Goal: Task Accomplishment & Management: Manage account settings

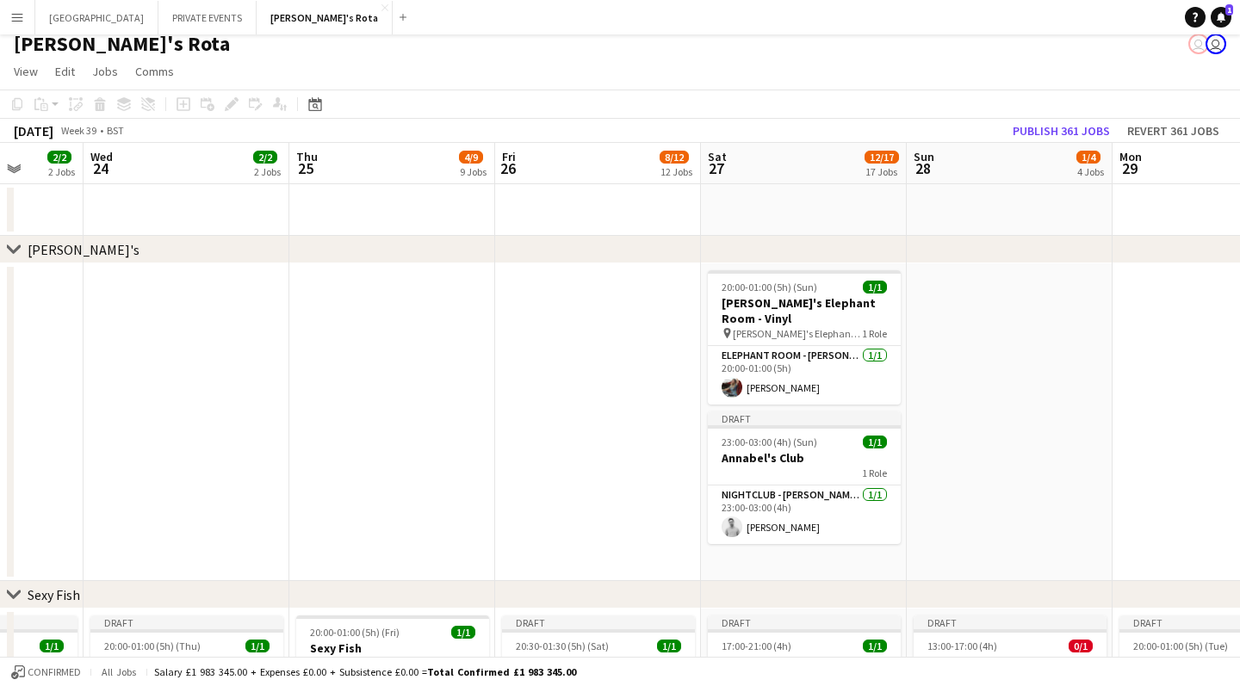
scroll to position [14, 0]
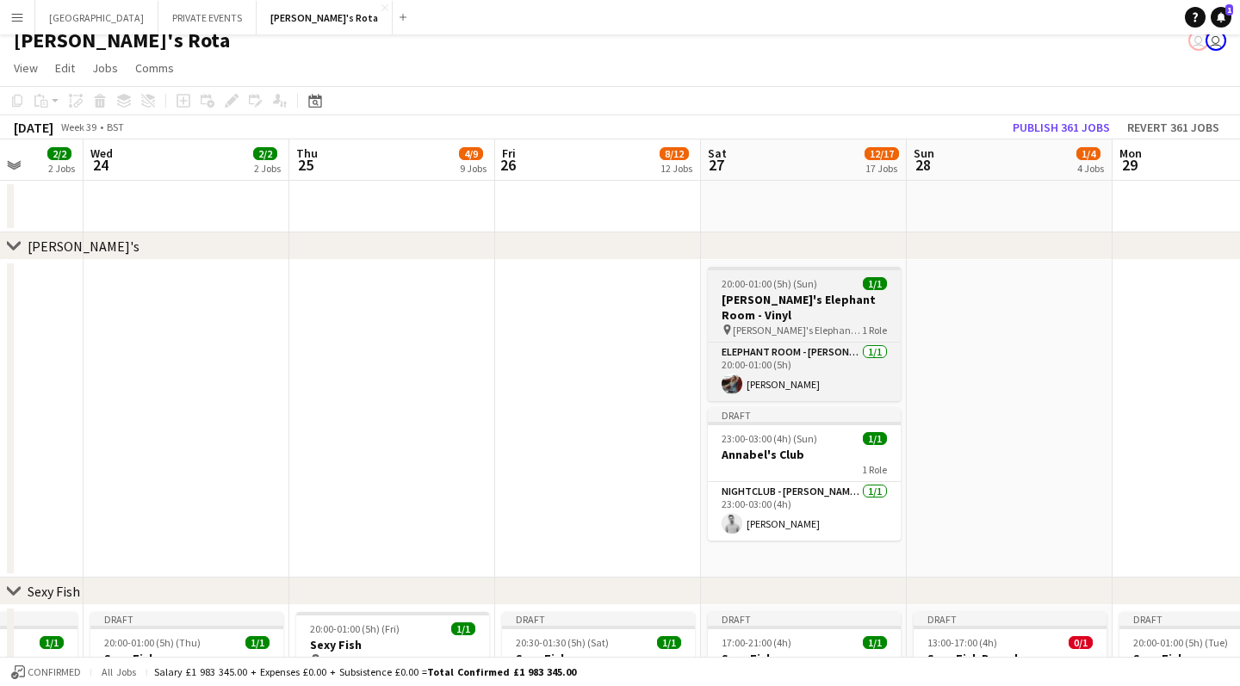
click at [802, 300] on h3 "[PERSON_NAME]'s Elephant Room - Vinyl" at bounding box center [804, 307] width 193 height 31
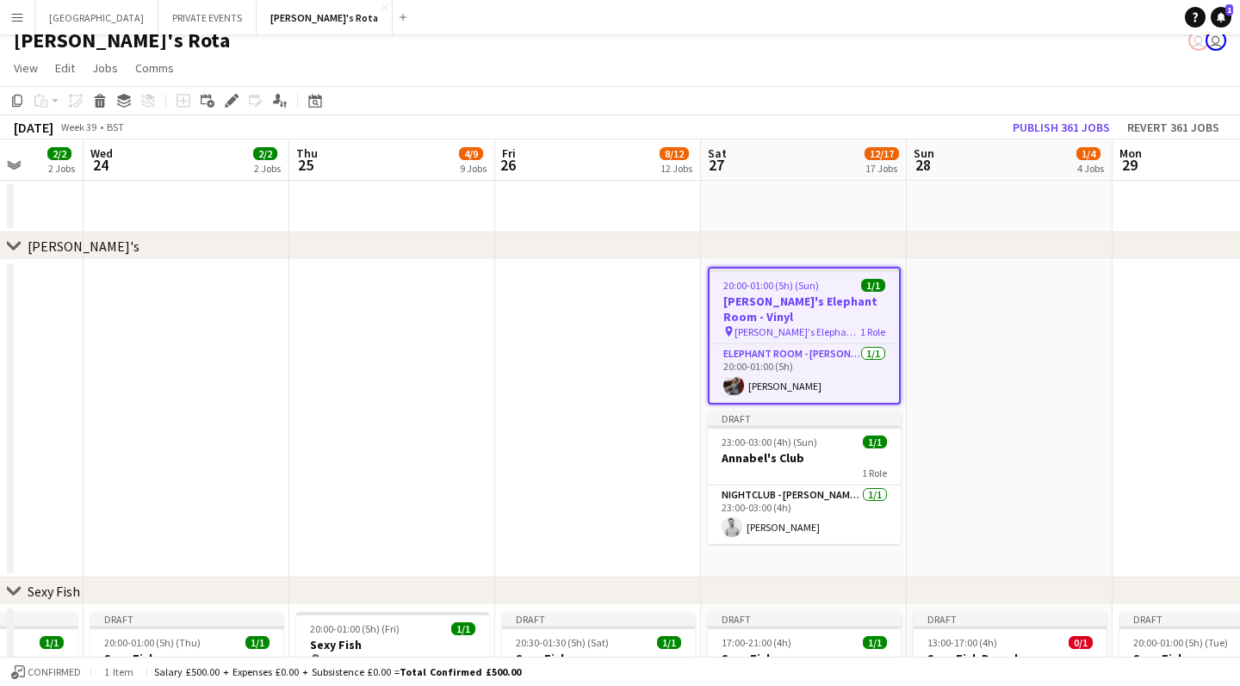
click at [958, 325] on app-date-cell at bounding box center [1010, 419] width 206 height 318
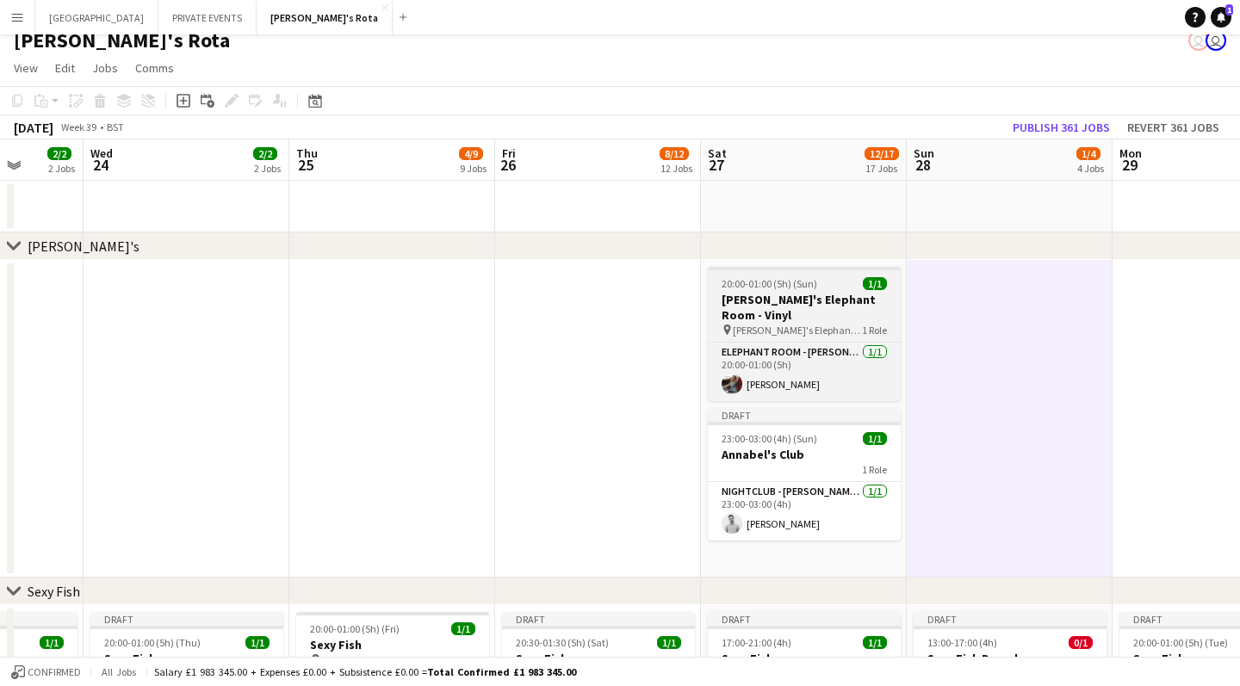
click at [802, 337] on app-job-card "20:00-01:00 (5h) (Sun) 1/1 [PERSON_NAME]'s Elephant Room - Vinyl pin [PERSON_NA…" at bounding box center [804, 334] width 193 height 134
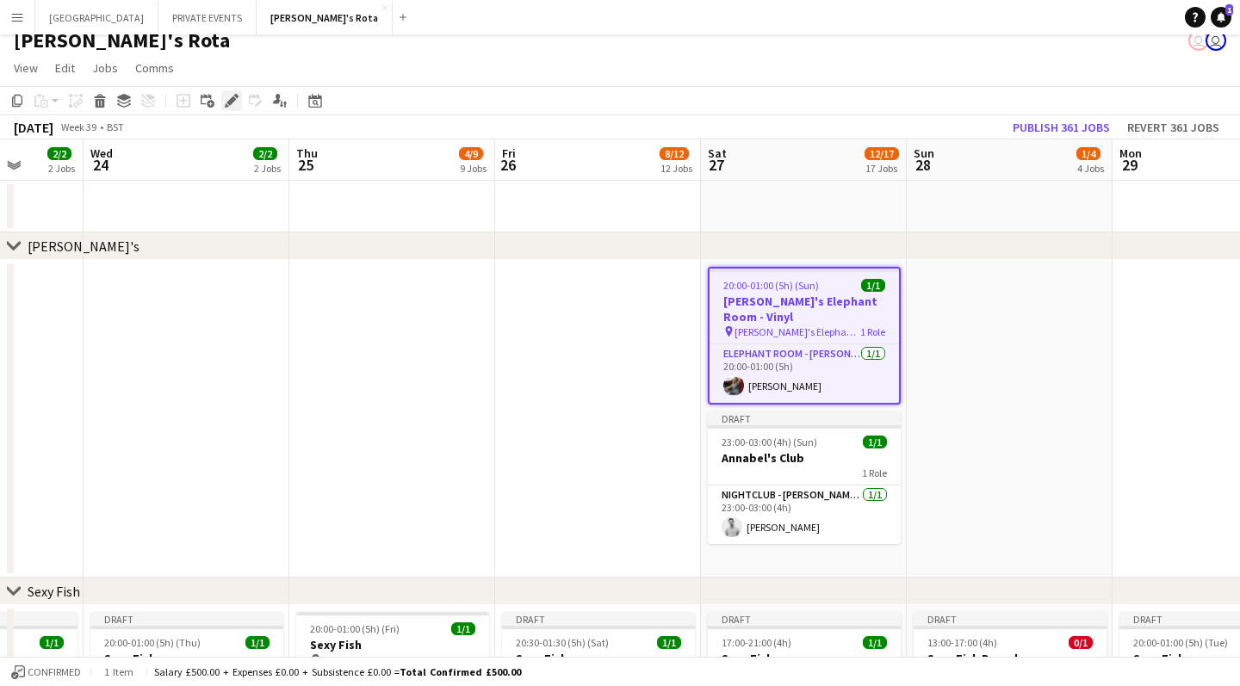
click at [231, 97] on icon "Edit" at bounding box center [232, 101] width 14 height 14
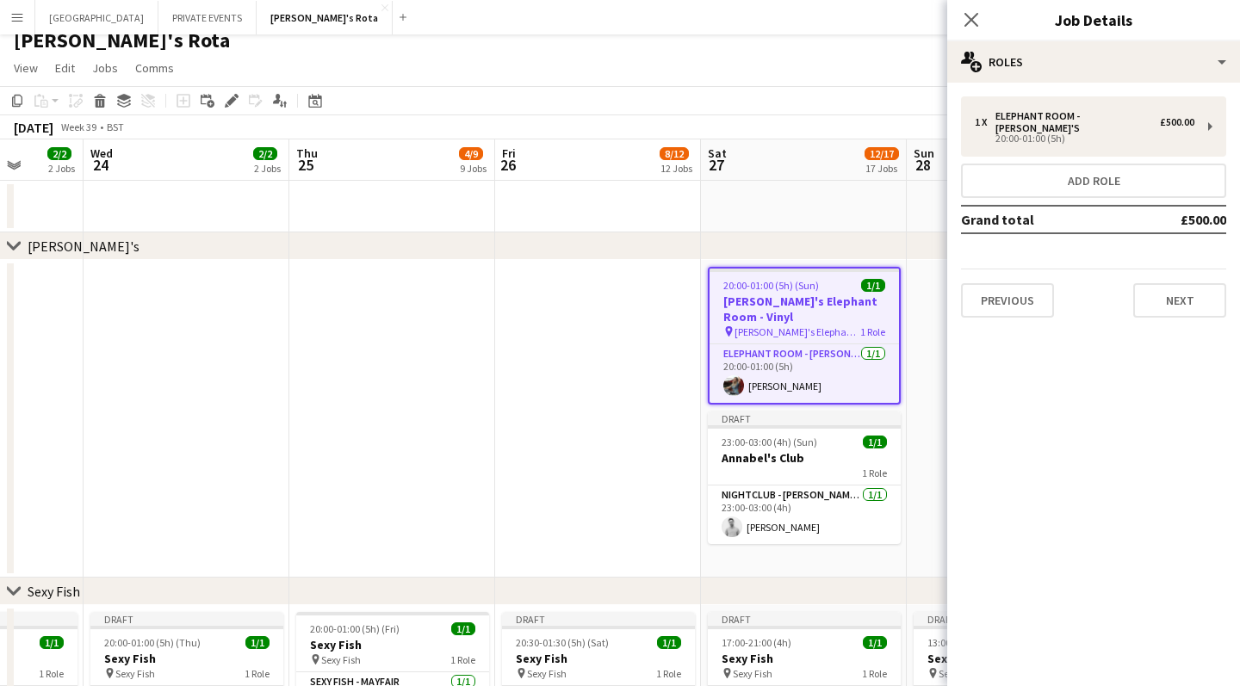
click at [542, 424] on app-date-cell at bounding box center [598, 419] width 206 height 318
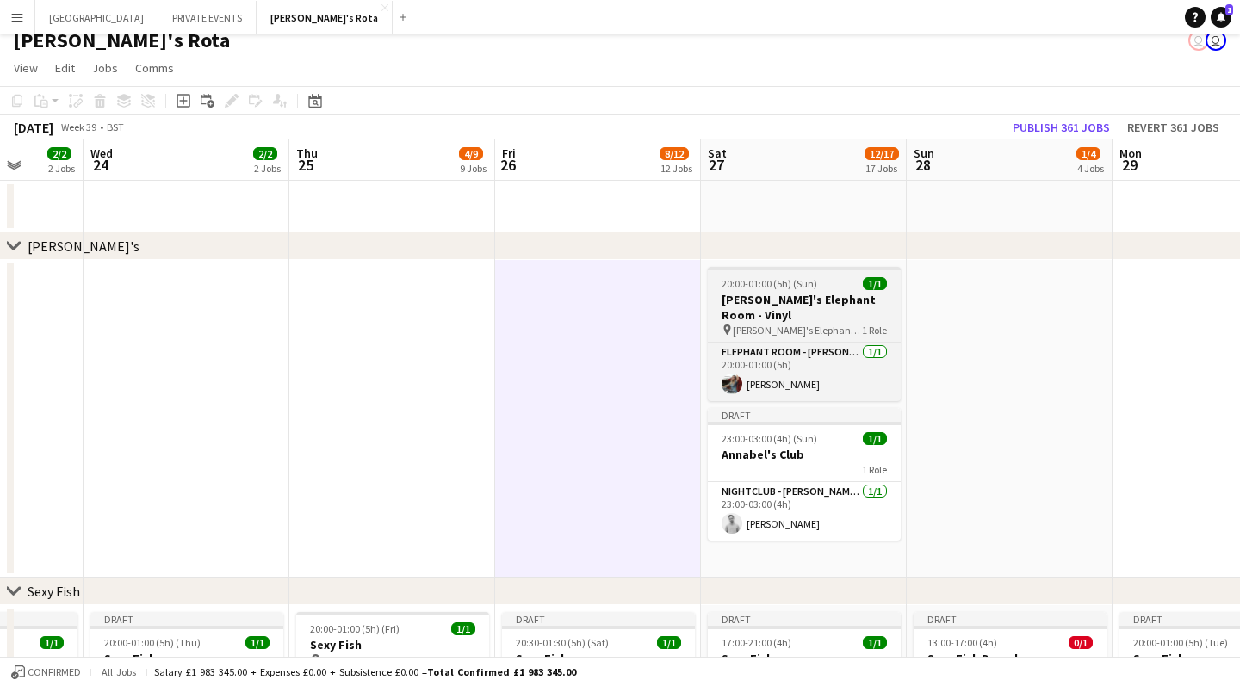
click at [819, 338] on app-job-card "20:00-01:00 (5h) (Sun) 1/1 [PERSON_NAME]'s Elephant Room - Vinyl pin [PERSON_NA…" at bounding box center [804, 334] width 193 height 134
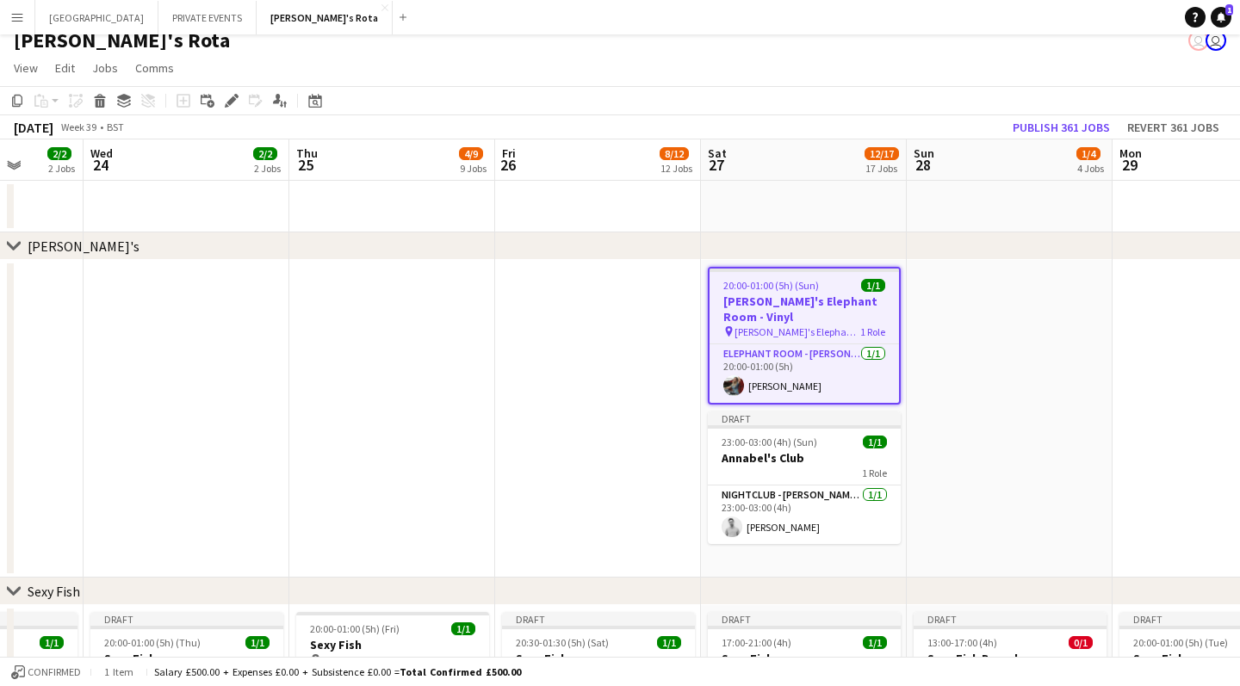
click at [969, 319] on app-date-cell at bounding box center [1010, 419] width 206 height 318
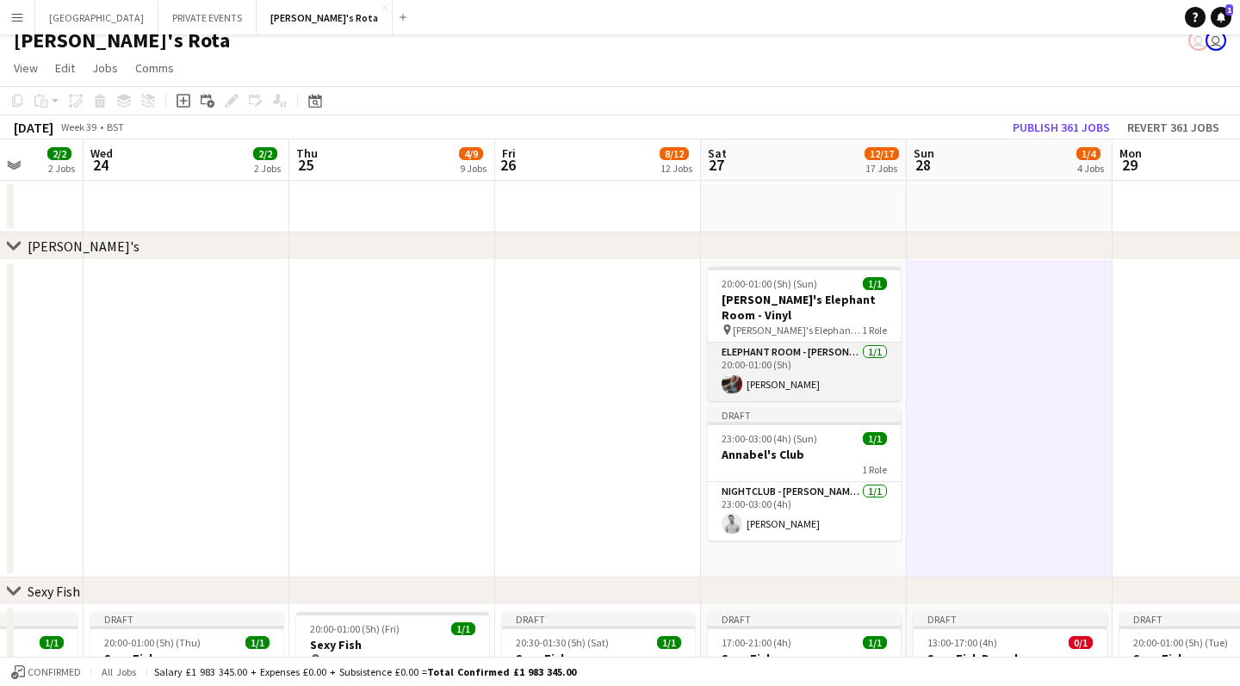
click at [776, 386] on app-card-role "ELEPHANT ROOM - [PERSON_NAME]'S [DATE] 20:00-01:00 (5h) [PERSON_NAME]" at bounding box center [804, 372] width 193 height 59
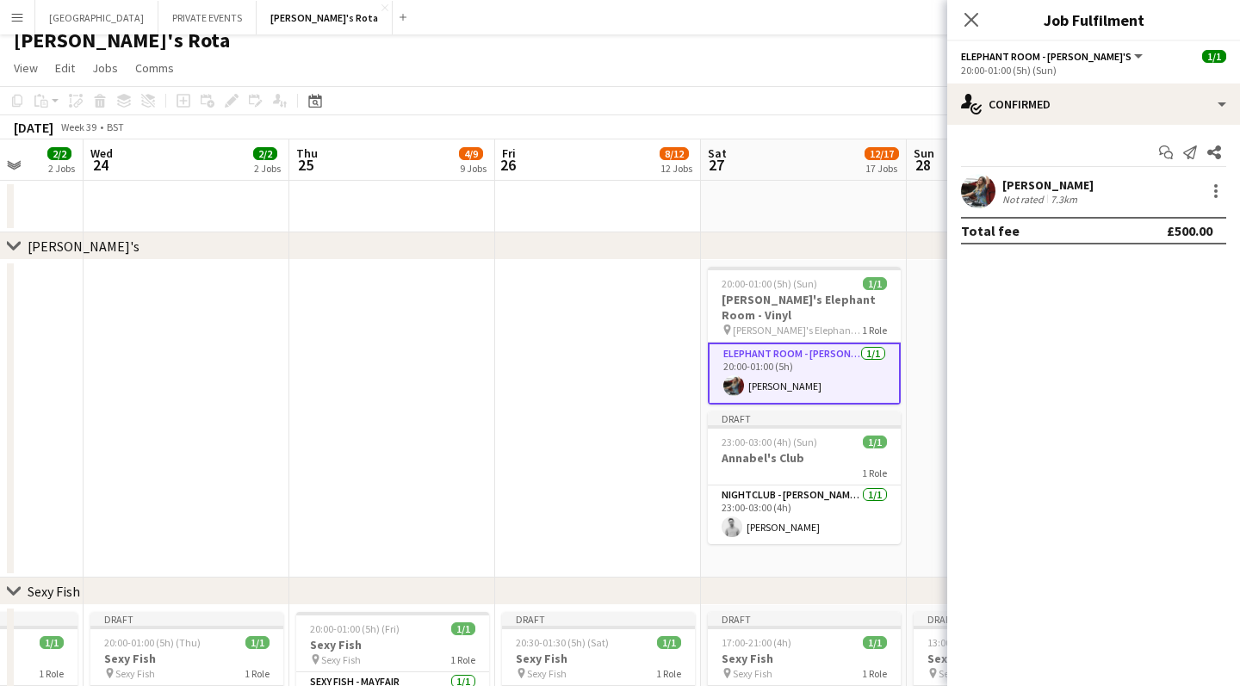
click at [923, 330] on app-date-cell at bounding box center [1010, 419] width 206 height 318
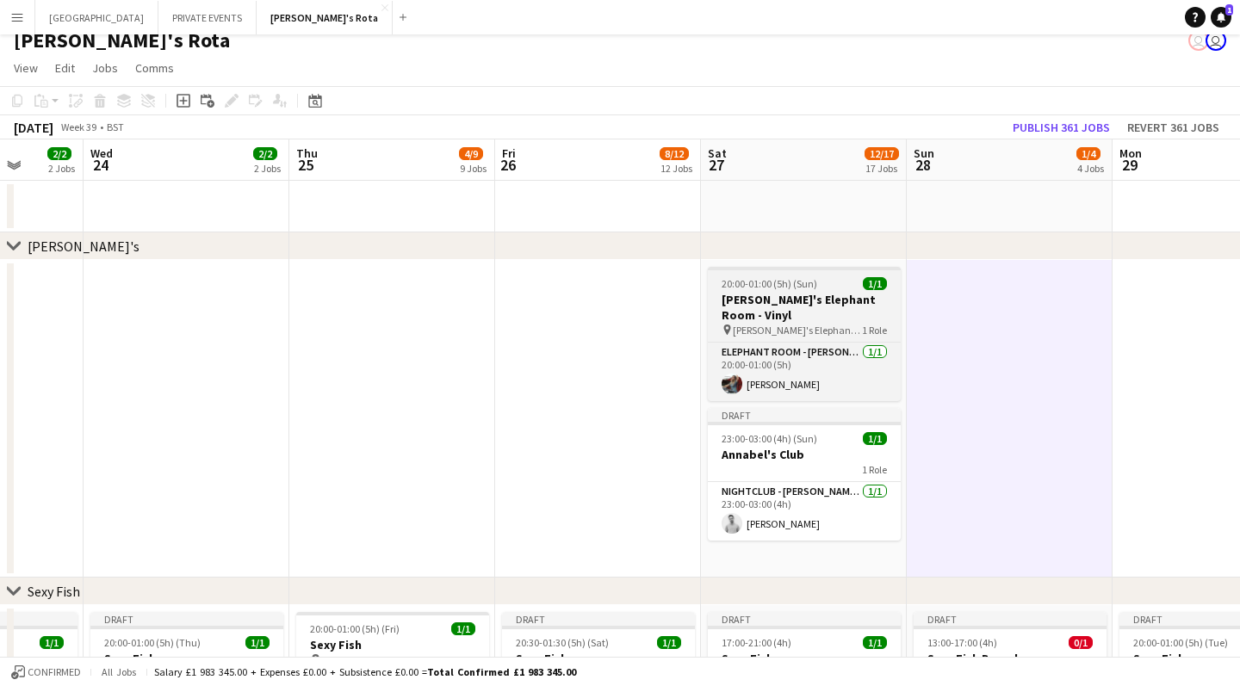
click at [763, 282] on span "20:00-01:00 (5h) (Sun)" at bounding box center [769, 283] width 96 height 13
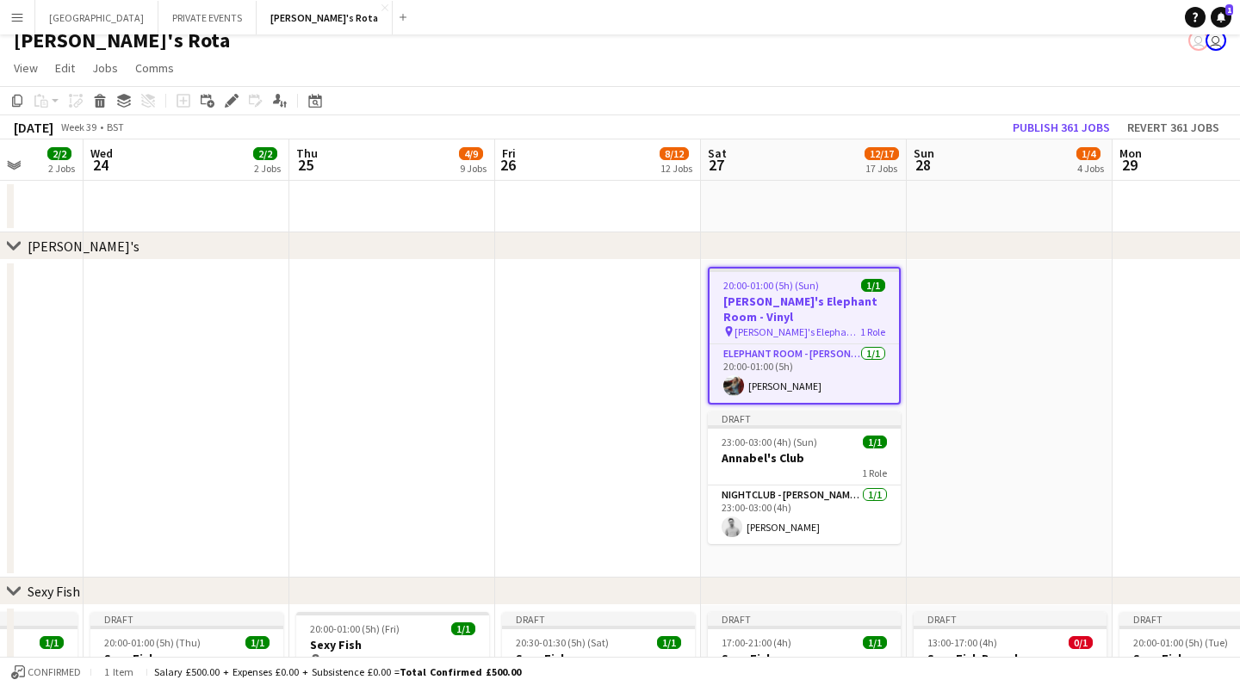
click at [940, 310] on app-date-cell at bounding box center [1010, 419] width 206 height 318
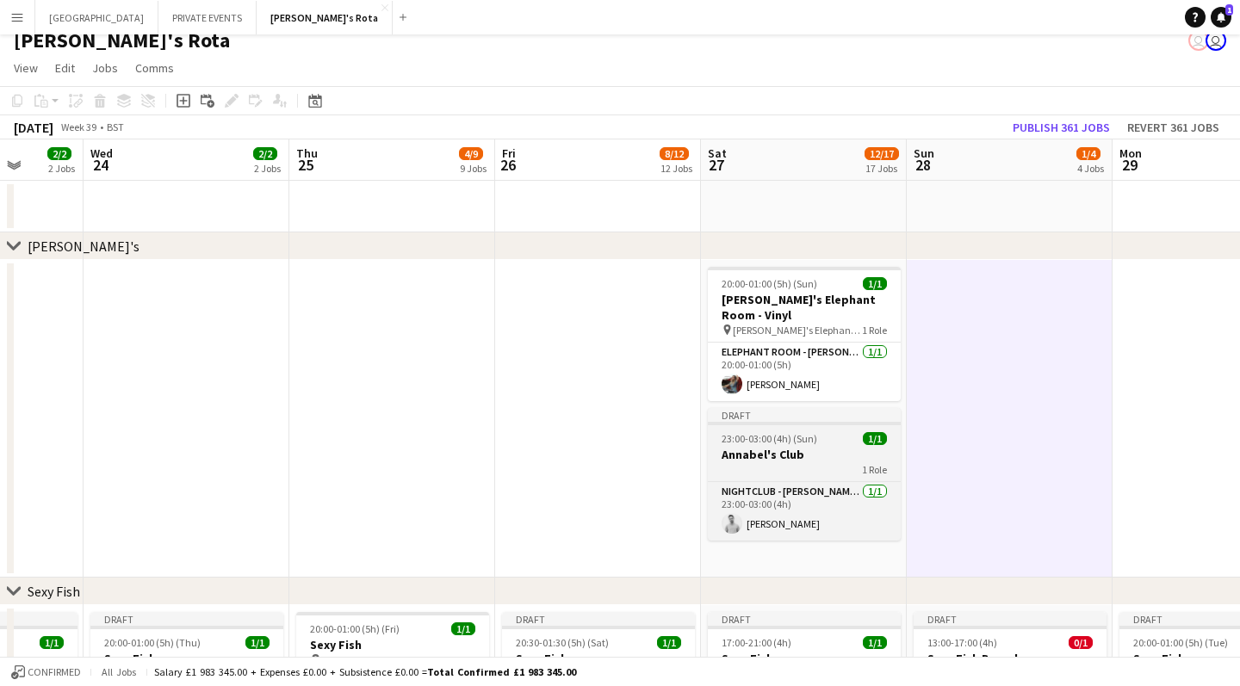
click at [796, 463] on div "1 Role" at bounding box center [804, 469] width 193 height 14
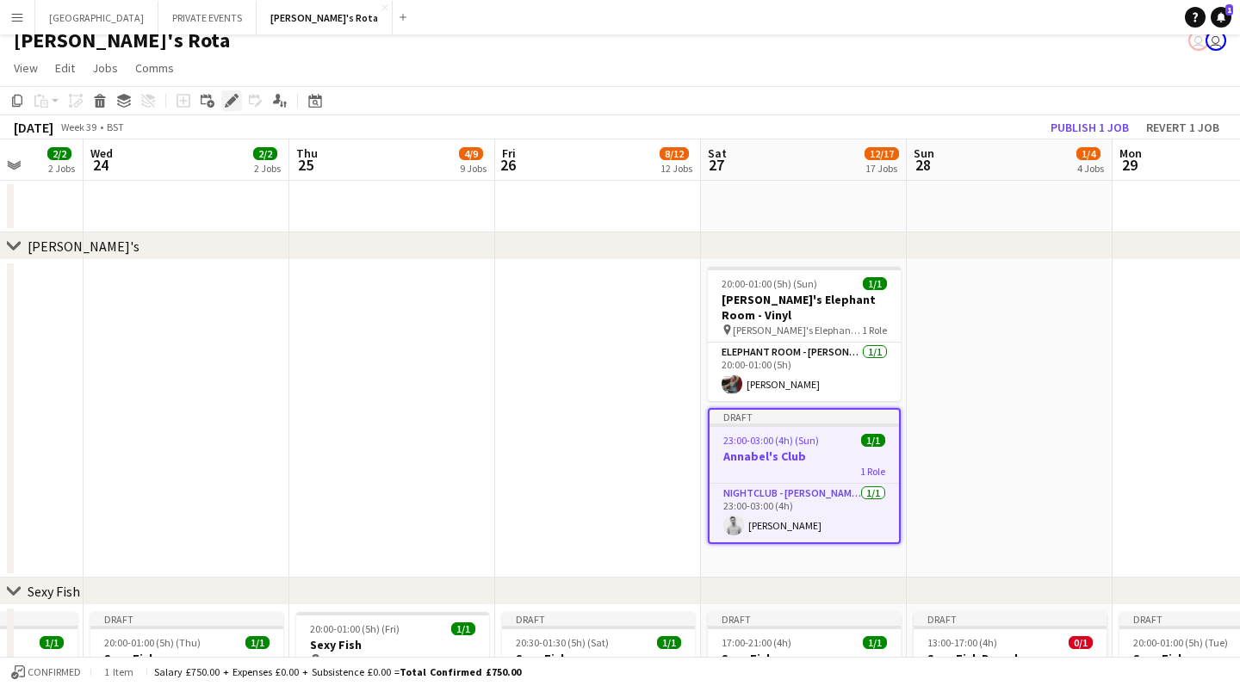
click at [236, 102] on icon "Edit" at bounding box center [232, 101] width 14 height 14
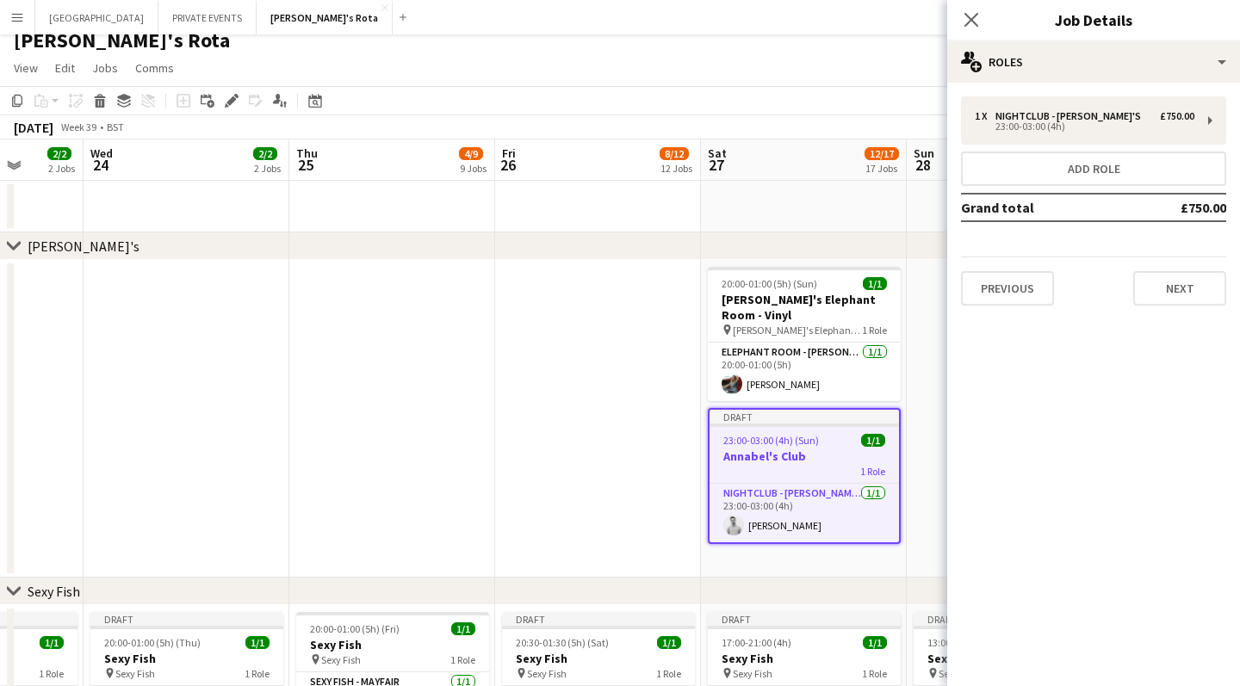
click at [554, 472] on app-date-cell at bounding box center [598, 419] width 206 height 318
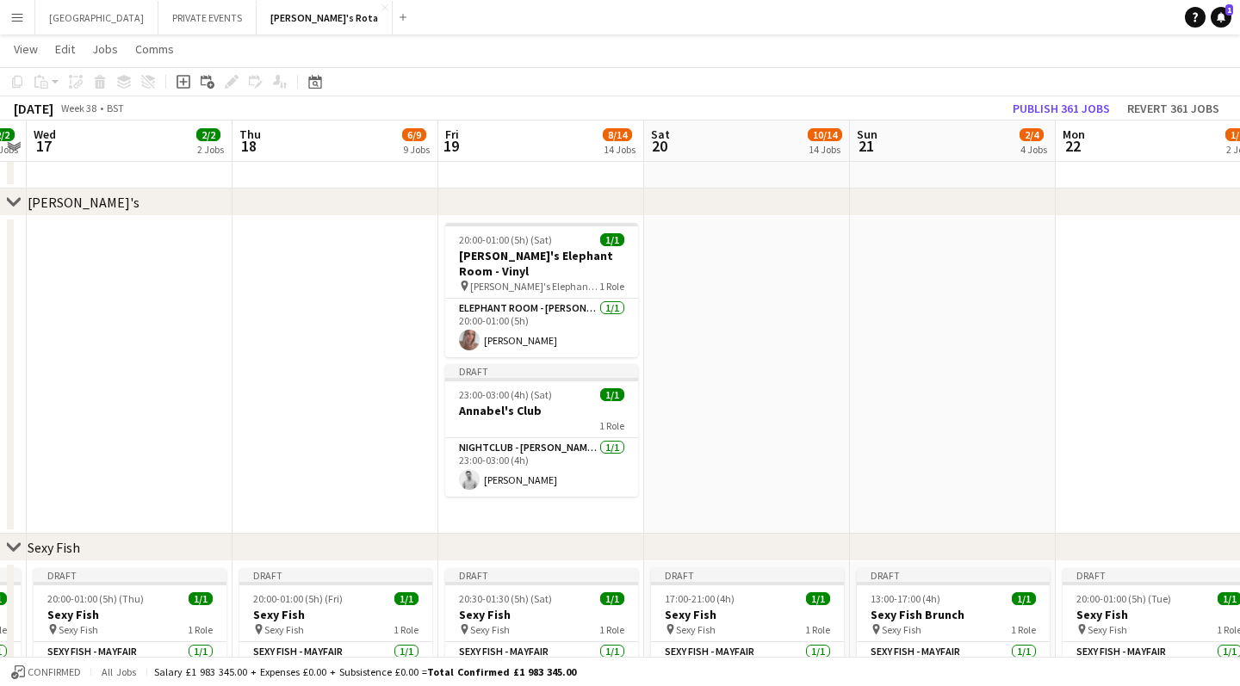
scroll to position [0, 799]
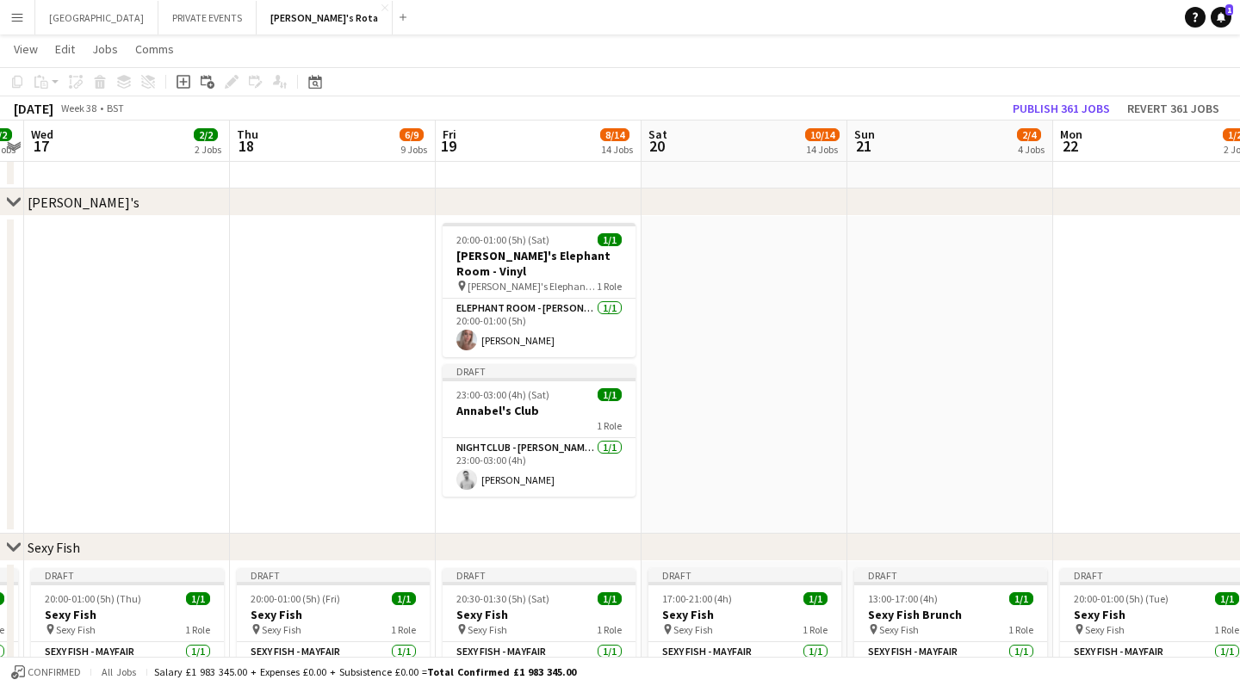
click at [374, 444] on app-date-cell at bounding box center [333, 375] width 206 height 318
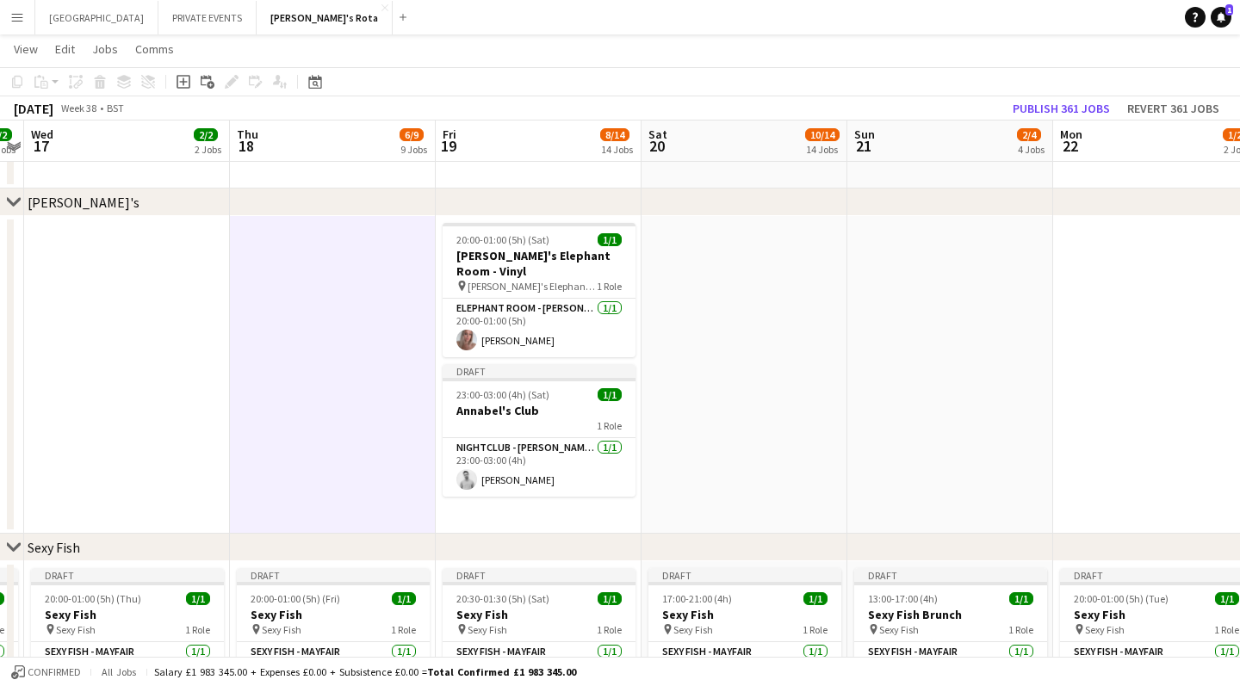
click at [374, 444] on app-date-cell at bounding box center [333, 375] width 206 height 318
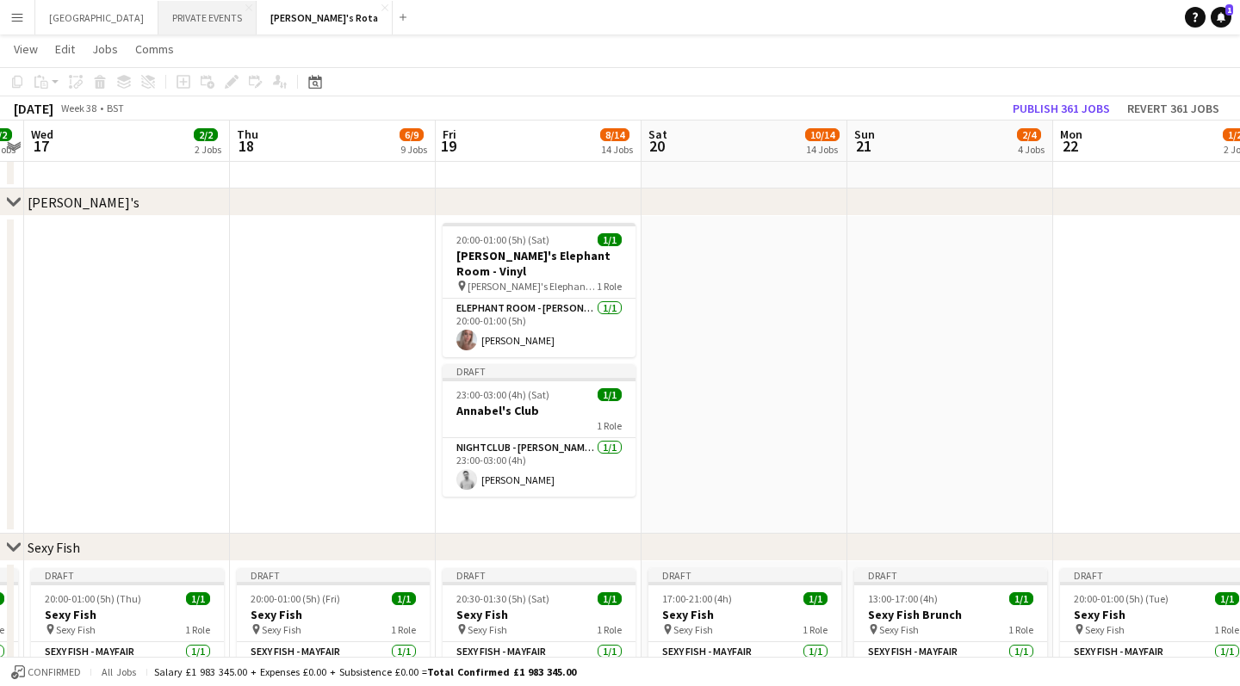
click at [158, 17] on button "PRIVATE EVENTS Close" at bounding box center [207, 18] width 98 height 34
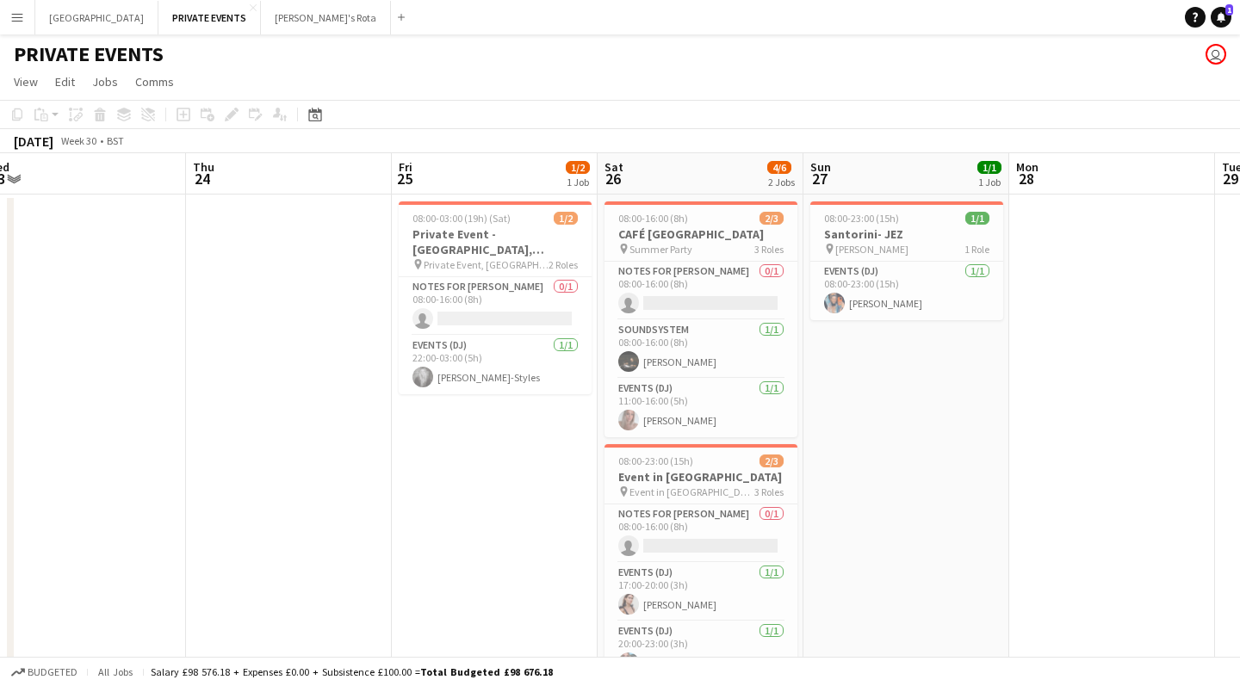
scroll to position [0, 429]
click at [690, 238] on h3 "CAFÉ [GEOGRAPHIC_DATA]" at bounding box center [703, 233] width 193 height 15
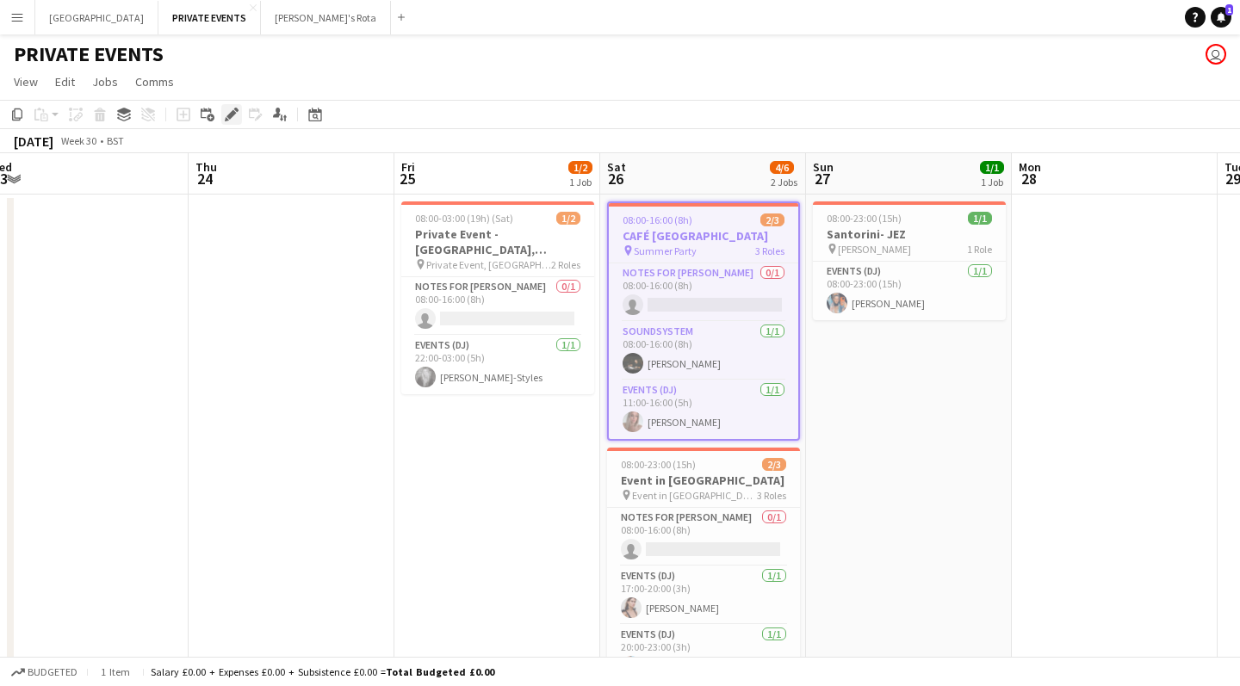
click at [233, 116] on icon "Edit" at bounding box center [232, 115] width 14 height 14
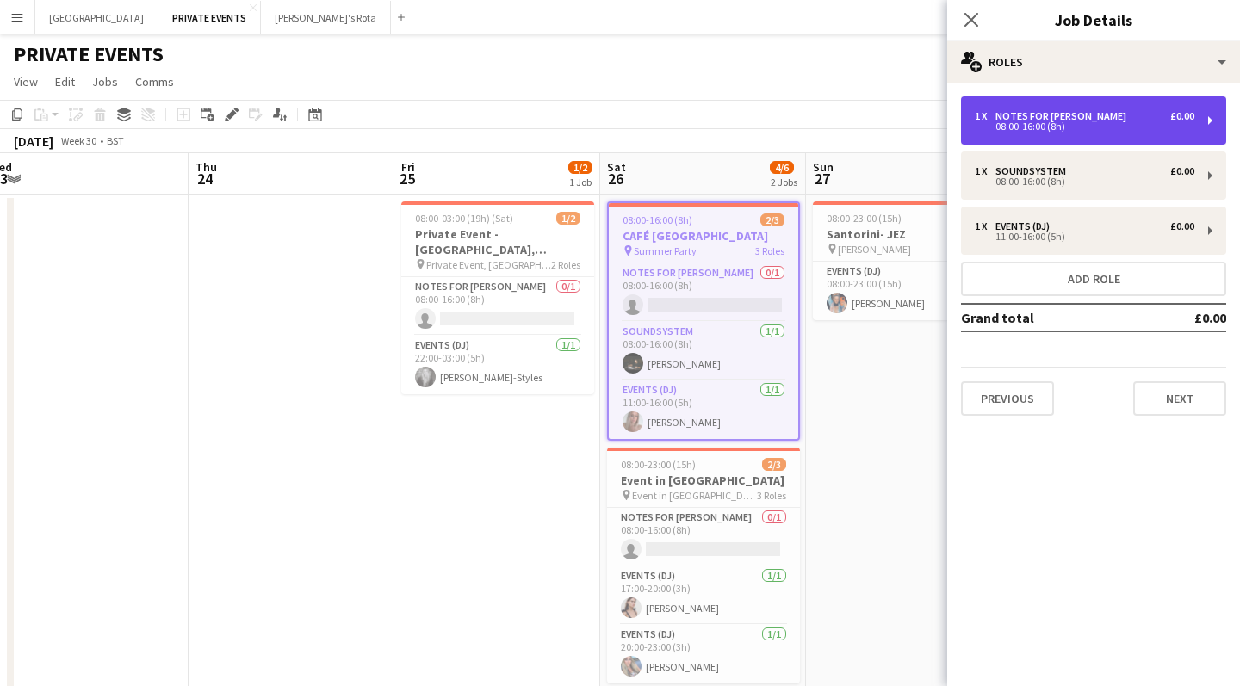
click at [1081, 115] on div "Notes for [PERSON_NAME]" at bounding box center [1064, 116] width 138 height 12
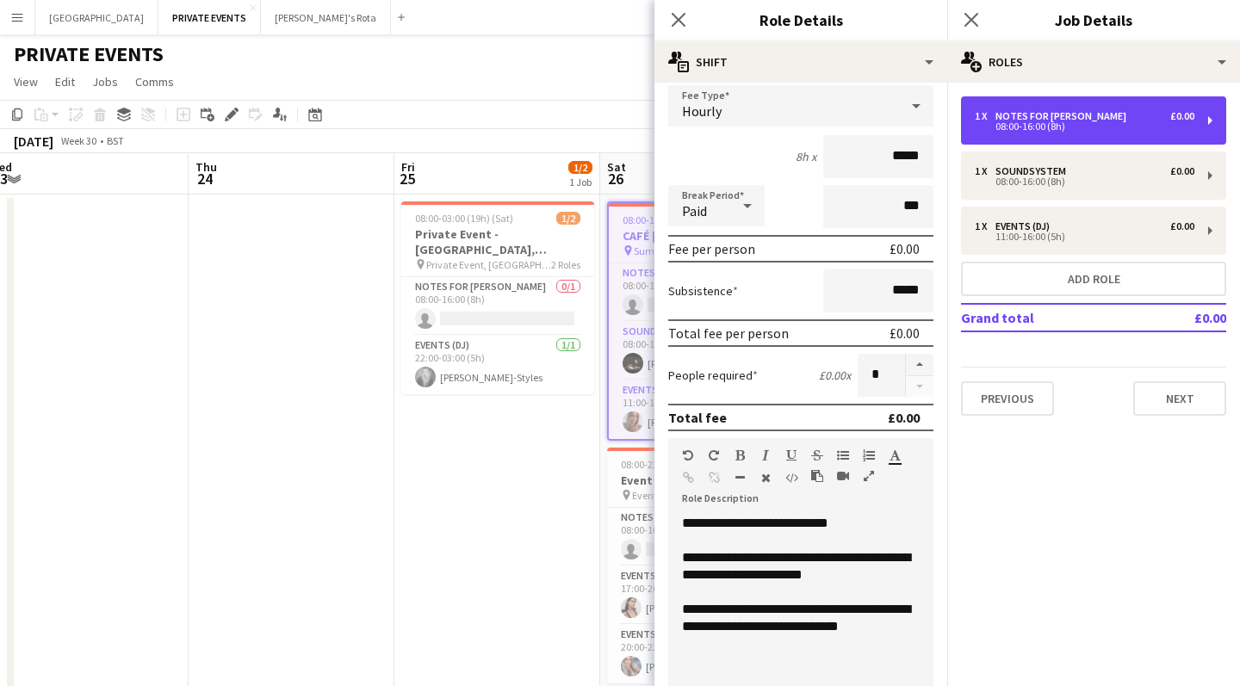
scroll to position [115, 0]
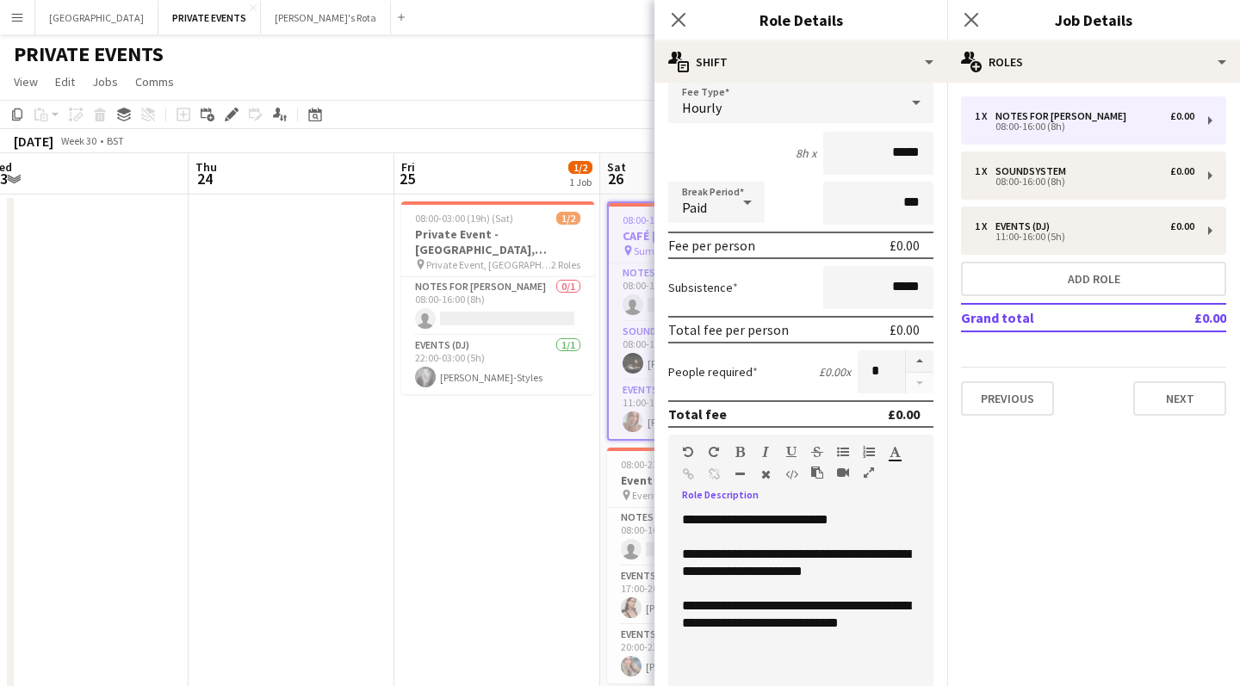
click at [678, 520] on div "**********" at bounding box center [800, 614] width 265 height 207
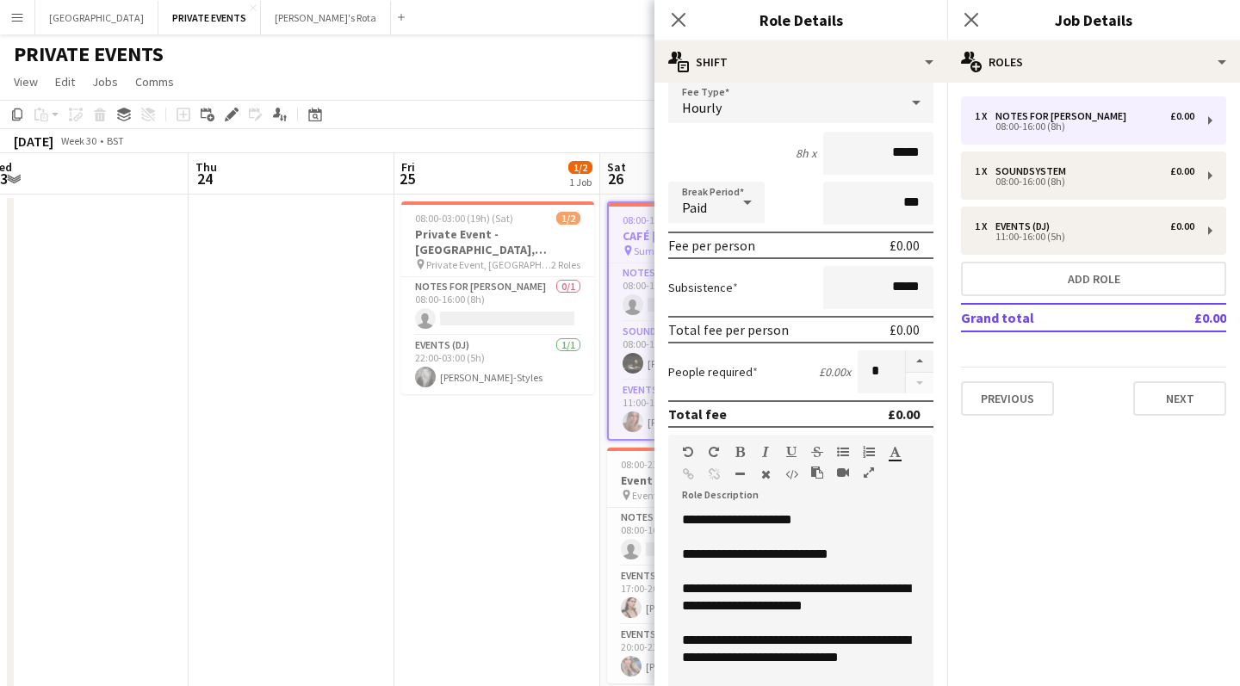
click at [535, 554] on app-date-cell "08:00-03:00 (19h) (Sat) 1/2 Private Event - [GEOGRAPHIC_DATA], [PERSON_NAME]'s …" at bounding box center [497, 464] width 206 height 538
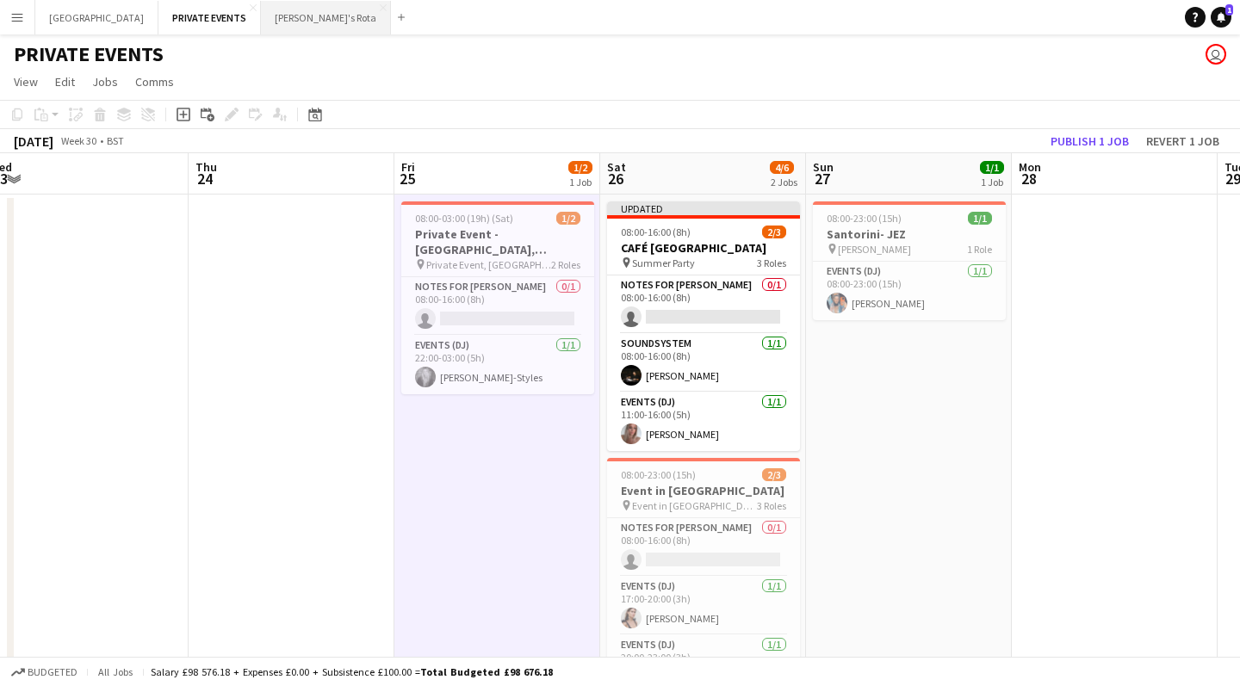
click at [261, 19] on button "[PERSON_NAME]'s Rota Close" at bounding box center [326, 18] width 130 height 34
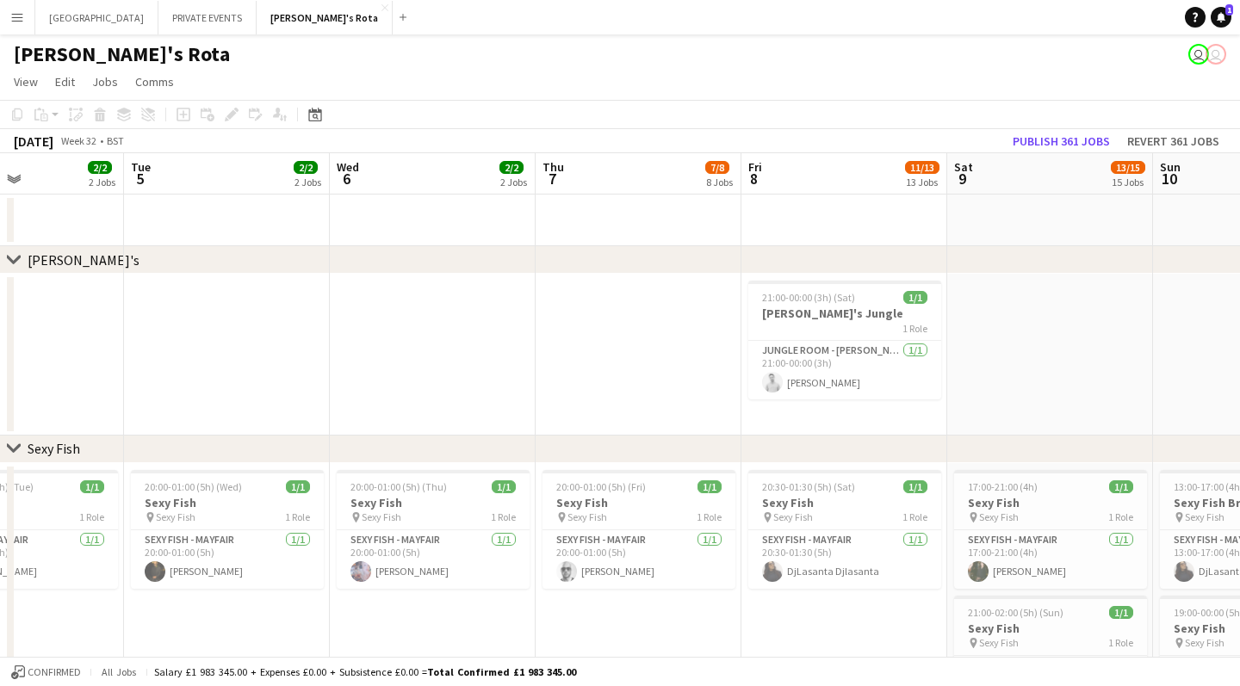
scroll to position [0, 792]
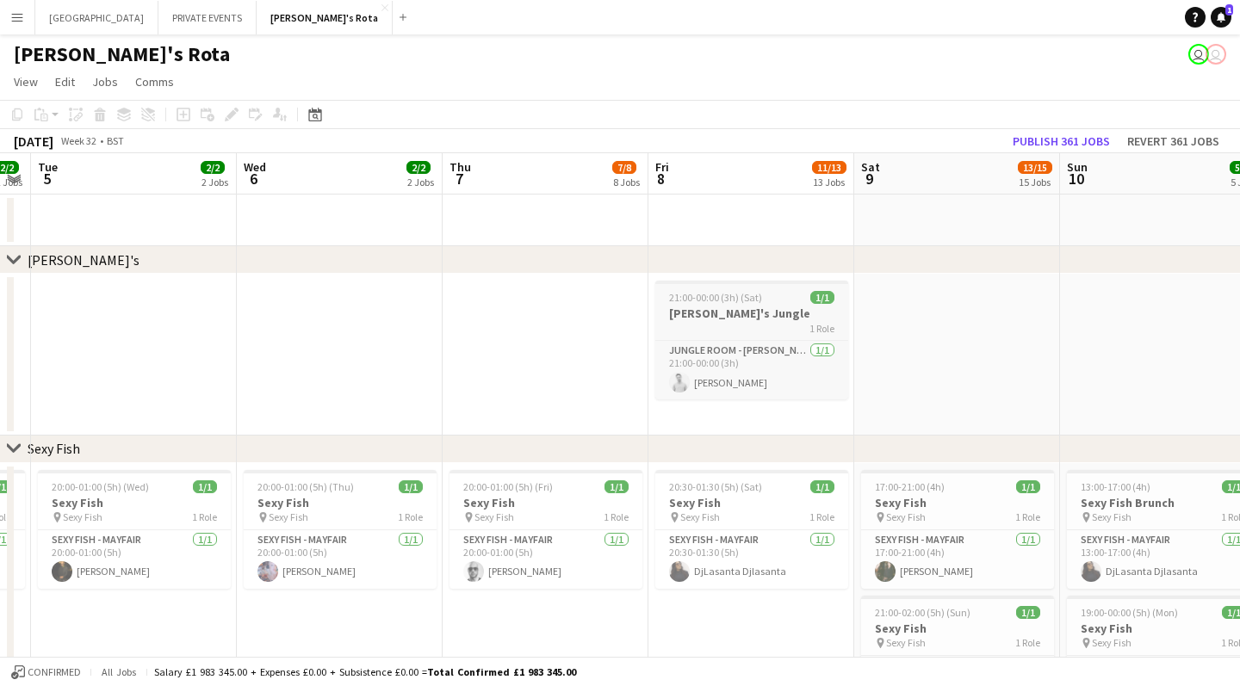
click at [721, 318] on h3 "[PERSON_NAME]'s Jungle" at bounding box center [751, 313] width 193 height 15
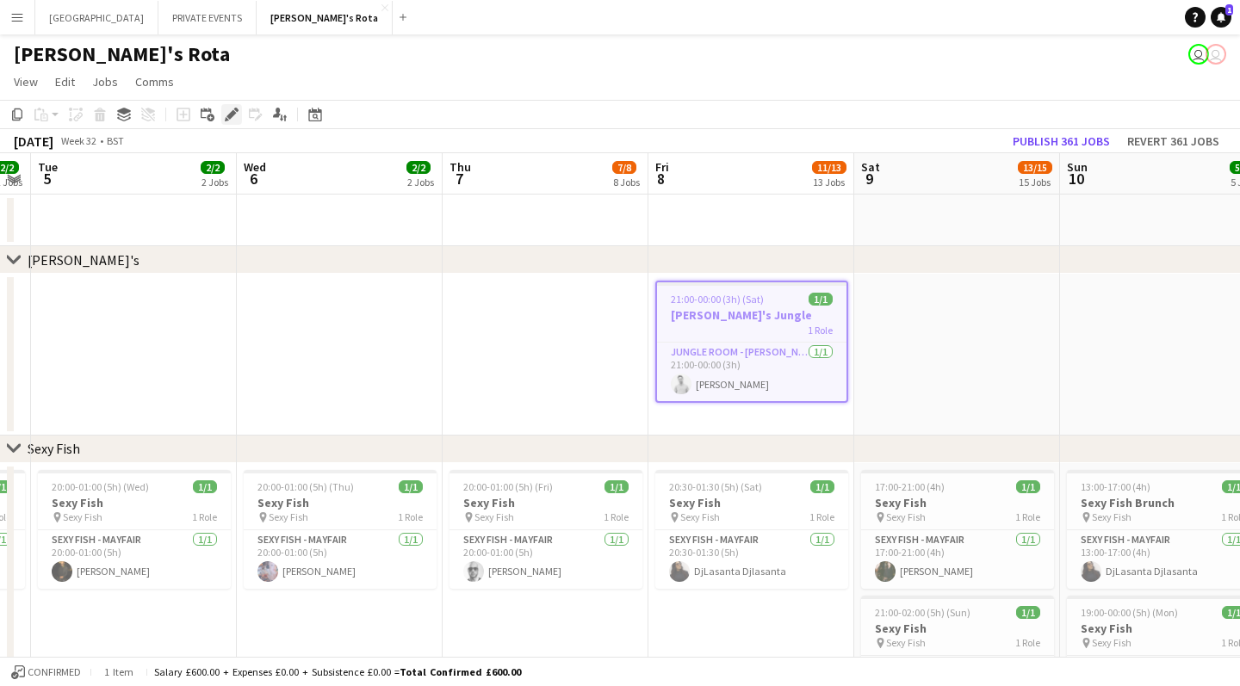
click at [233, 109] on icon "Edit" at bounding box center [232, 115] width 14 height 14
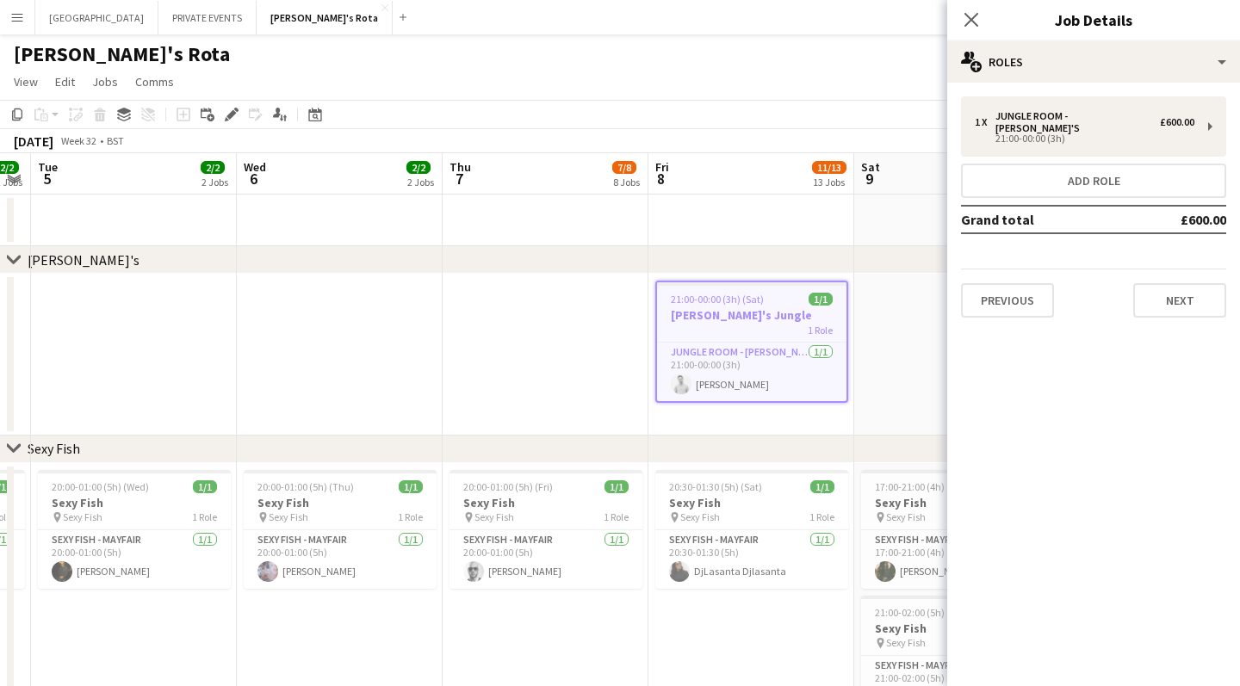
click at [307, 346] on app-date-cell at bounding box center [340, 355] width 206 height 162
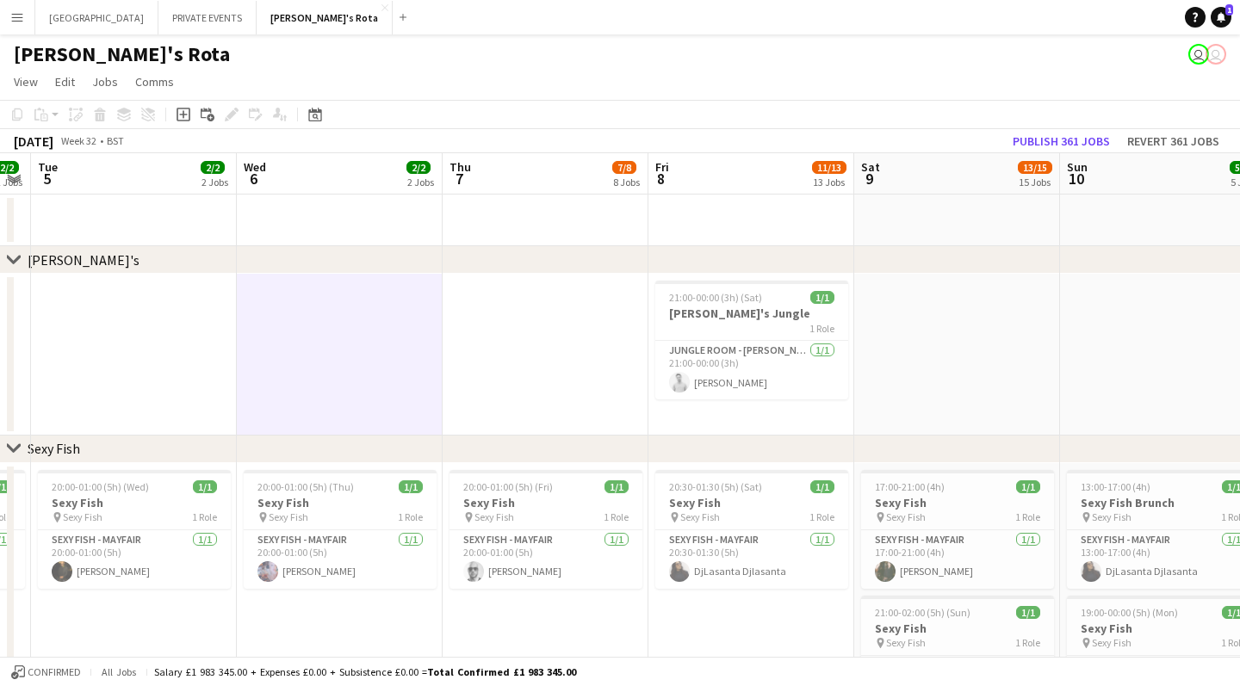
click at [22, 15] on app-icon "Menu" at bounding box center [17, 17] width 14 height 14
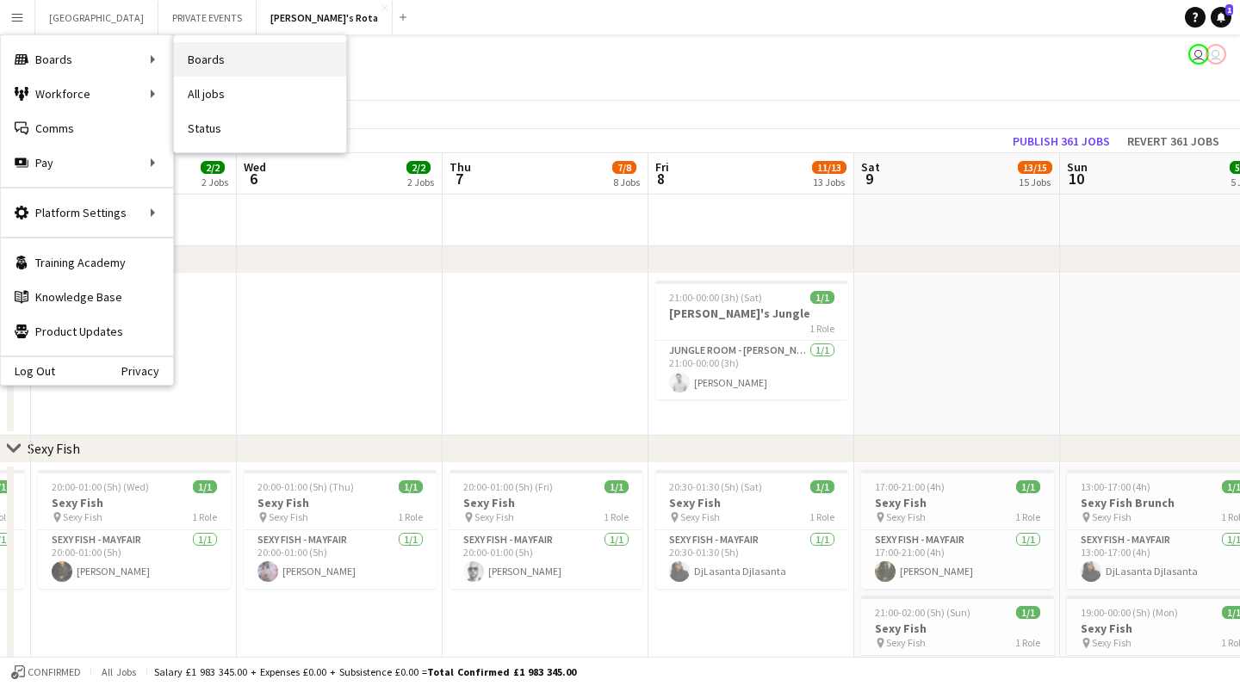
click at [220, 58] on link "Boards" at bounding box center [260, 59] width 172 height 34
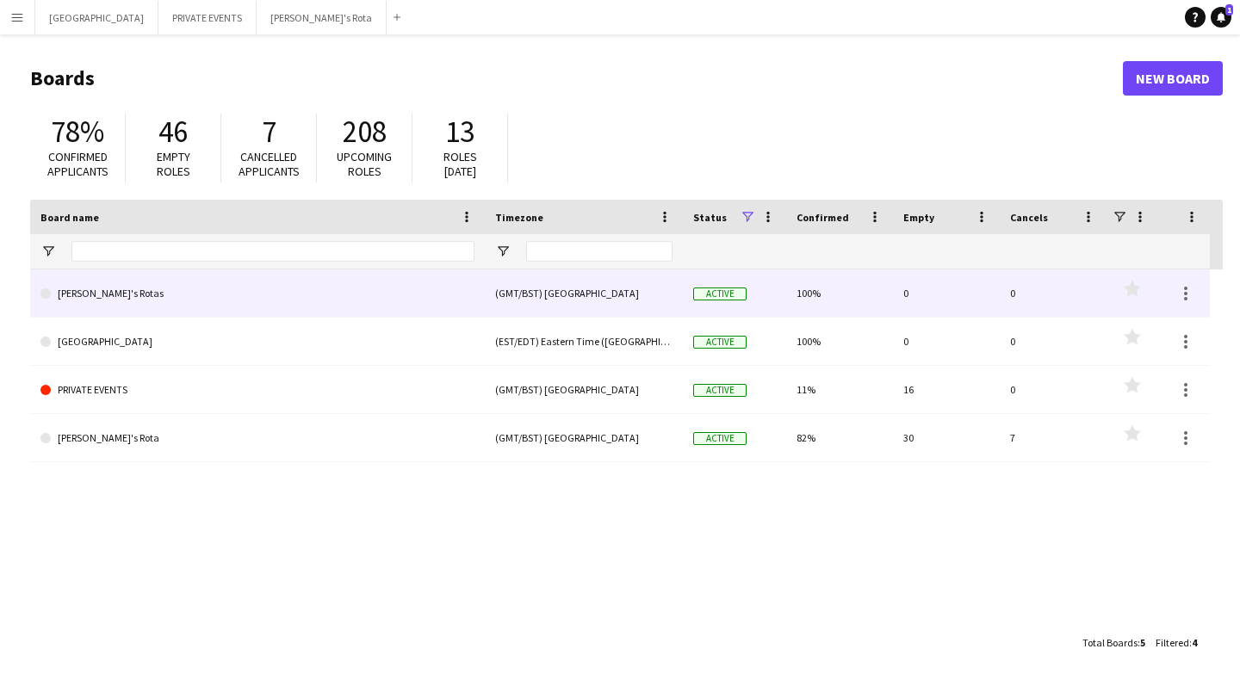
click at [103, 291] on link "[PERSON_NAME]'s Rotas" at bounding box center [257, 293] width 434 height 48
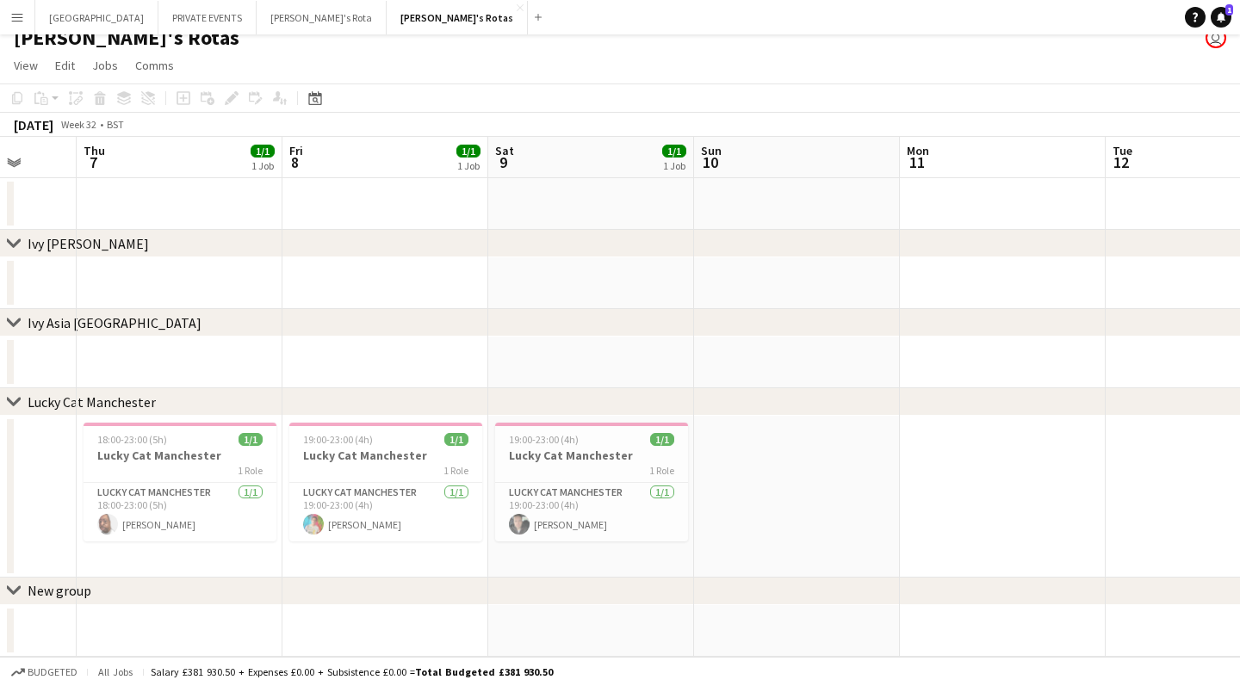
scroll to position [0, 539]
click at [257, 22] on button "[PERSON_NAME]'s Rota Close" at bounding box center [322, 18] width 130 height 34
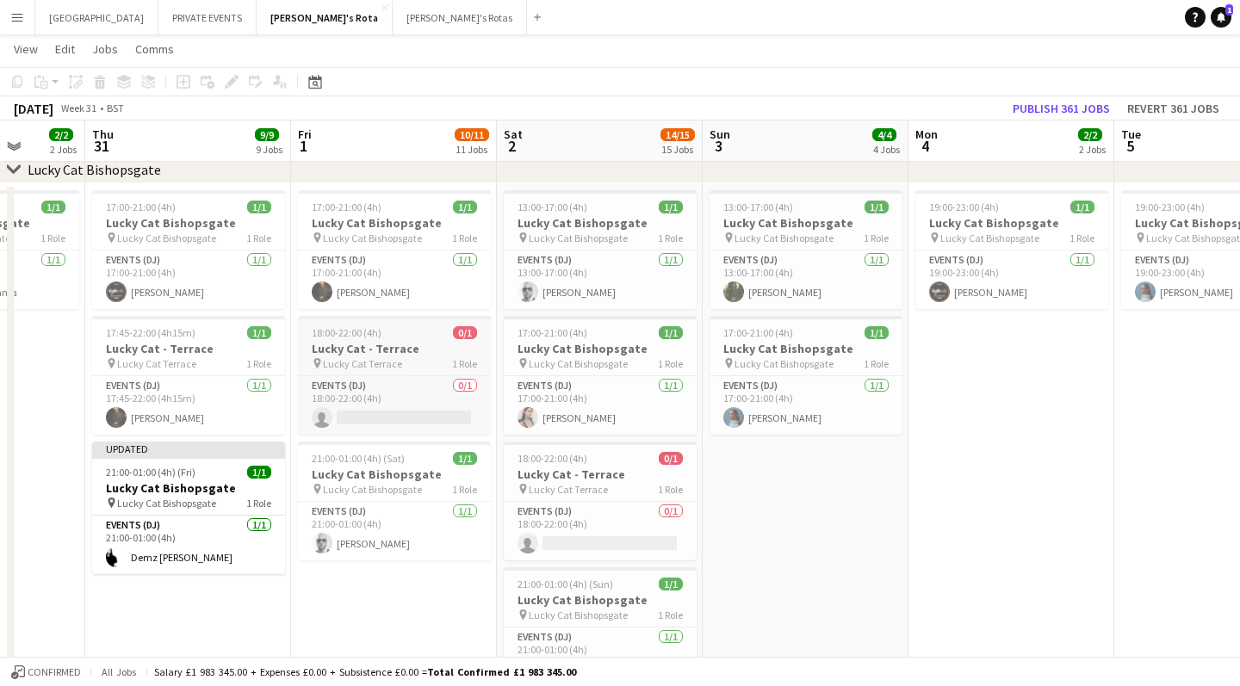
scroll to position [0, 531]
click at [75, 10] on button "MIAMI Close" at bounding box center [96, 18] width 123 height 34
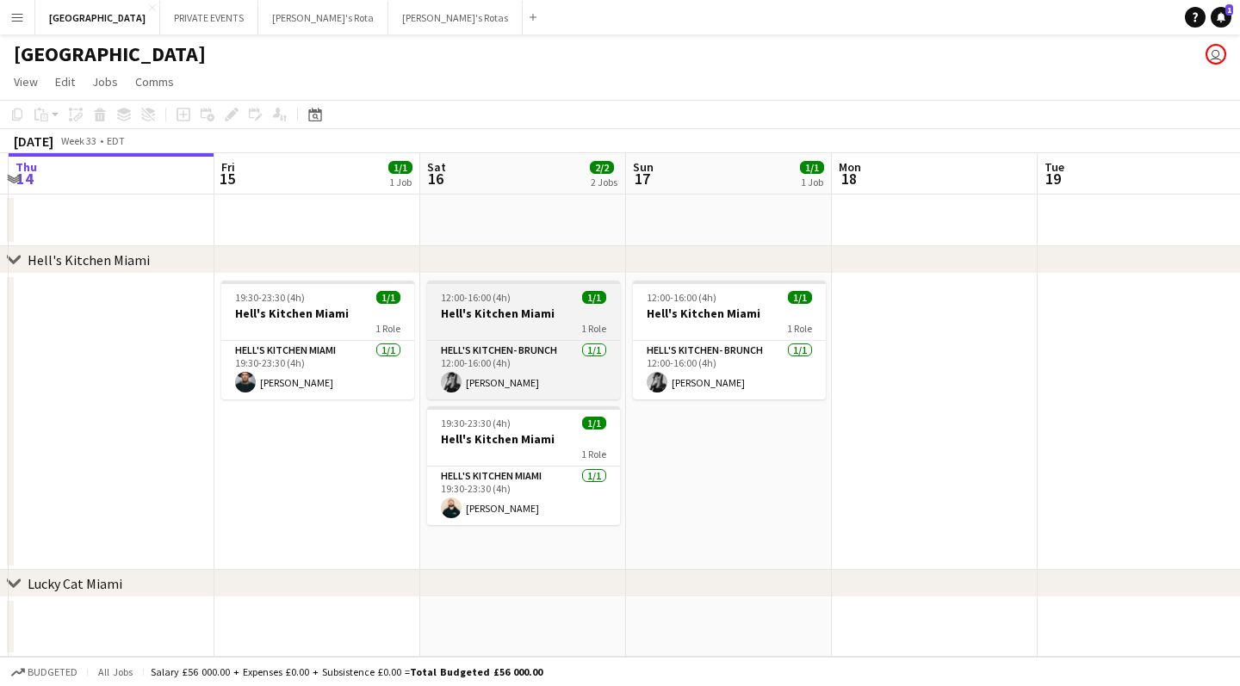
scroll to position [0, 610]
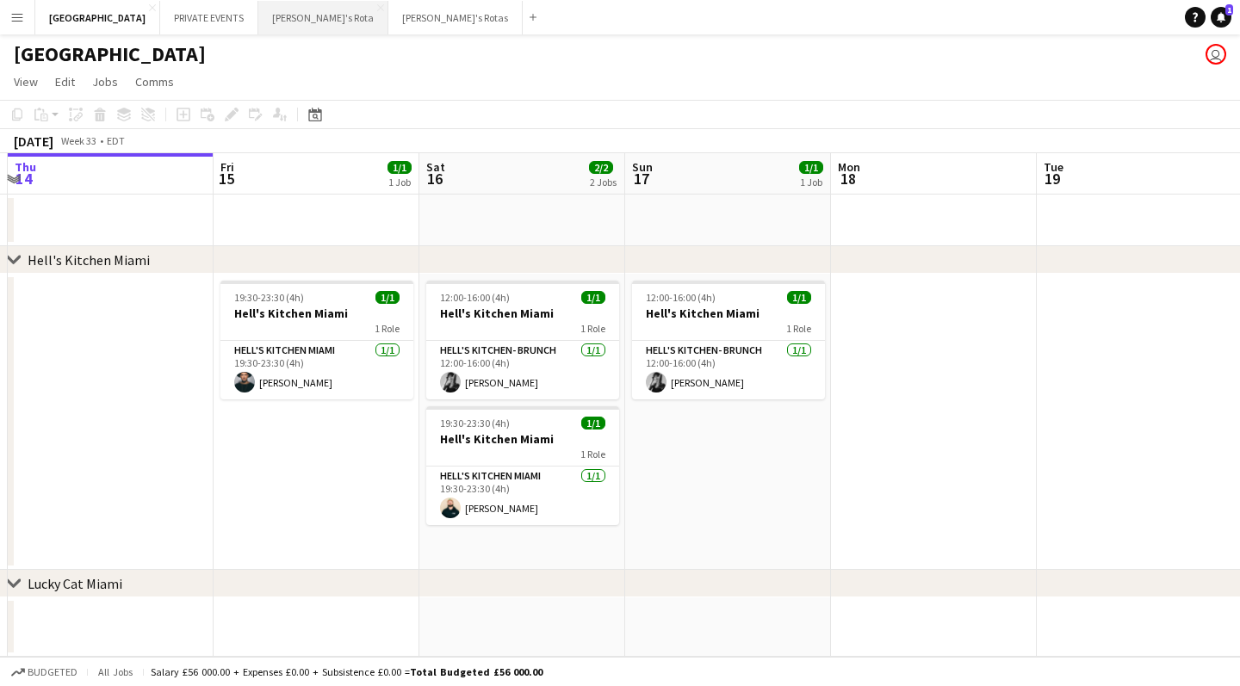
click at [258, 26] on button "[PERSON_NAME]'s Rota Close" at bounding box center [323, 18] width 130 height 34
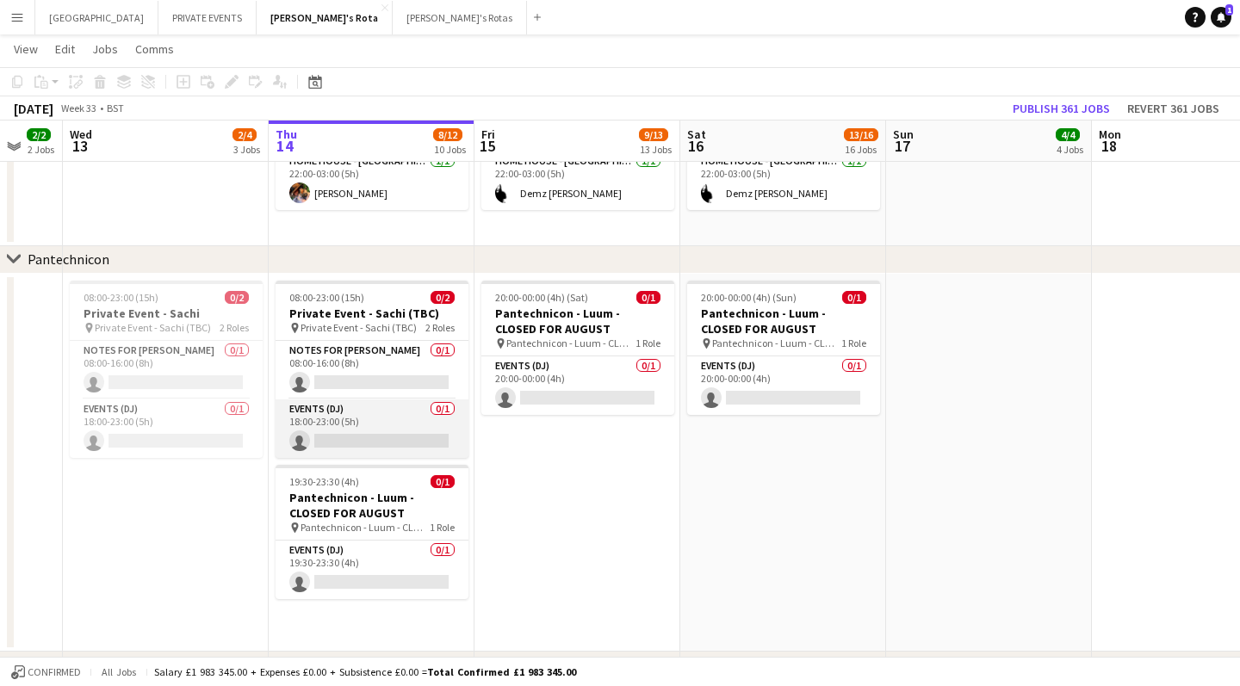
scroll to position [1766, 0]
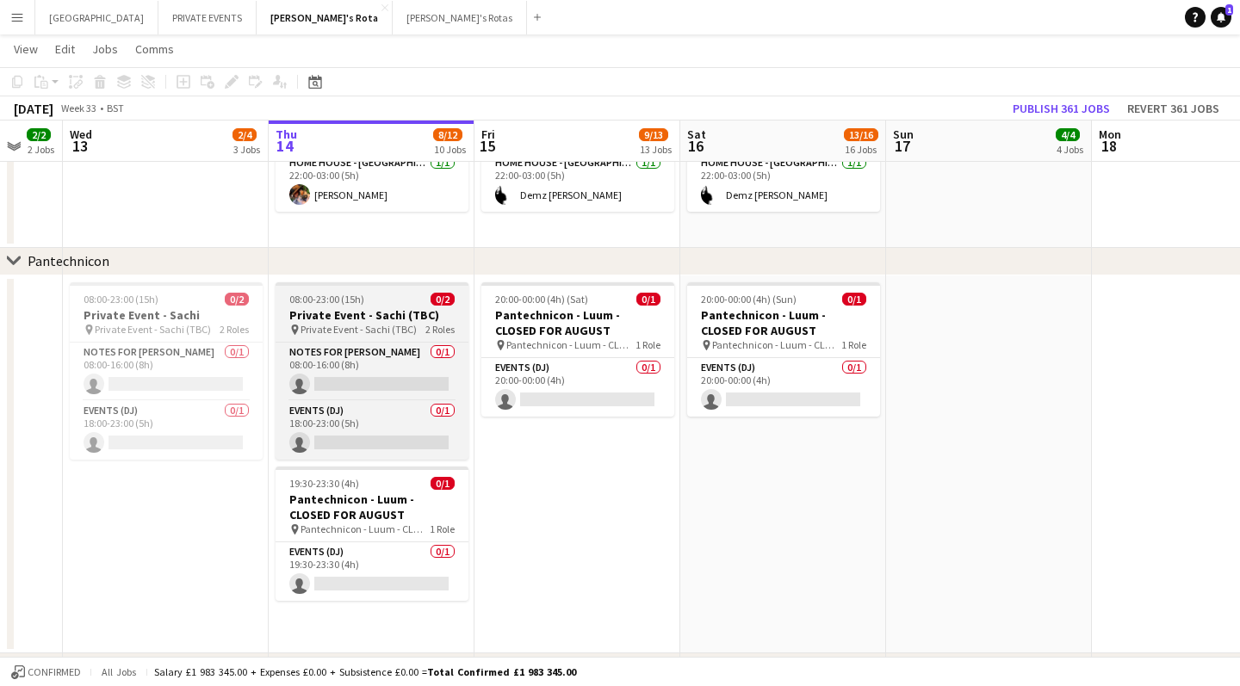
click at [335, 303] on span "08:00-23:00 (15h)" at bounding box center [326, 299] width 75 height 13
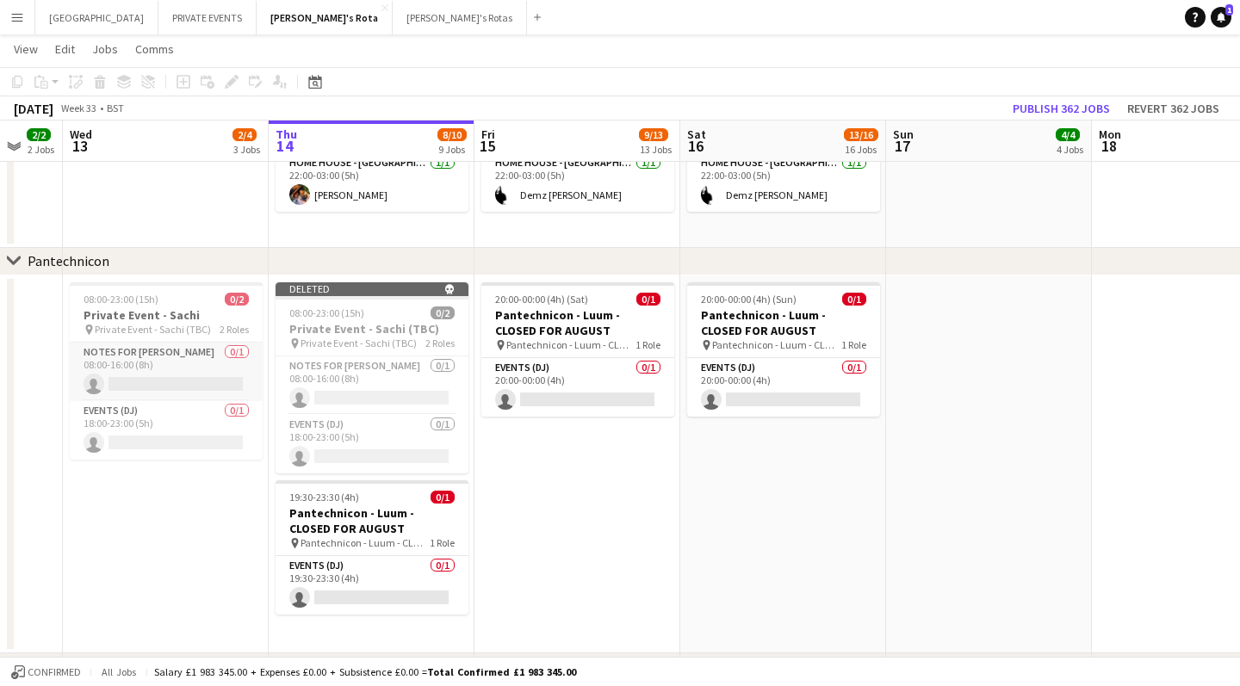
click at [171, 381] on app-card-role "Notes for [PERSON_NAME] 0/1 08:00-16:00 (8h) single-neutral-actions" at bounding box center [166, 372] width 193 height 59
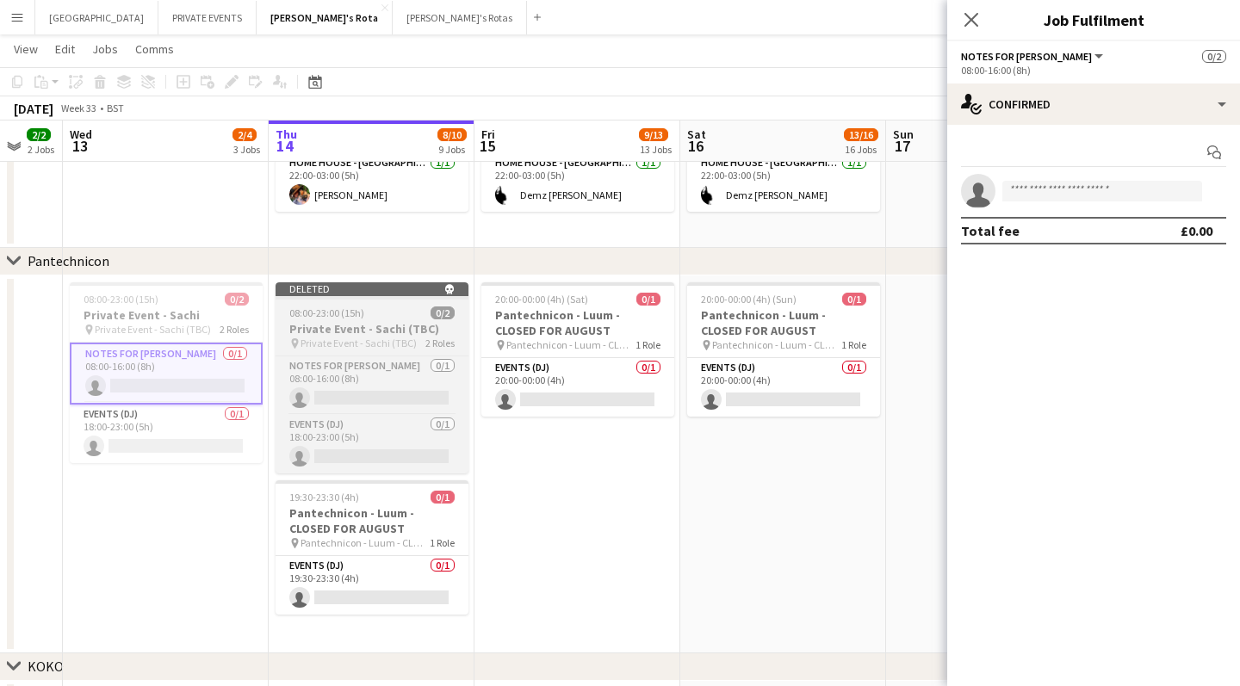
click at [333, 334] on h3 "Private Event - Sachi (TBC)" at bounding box center [372, 328] width 193 height 15
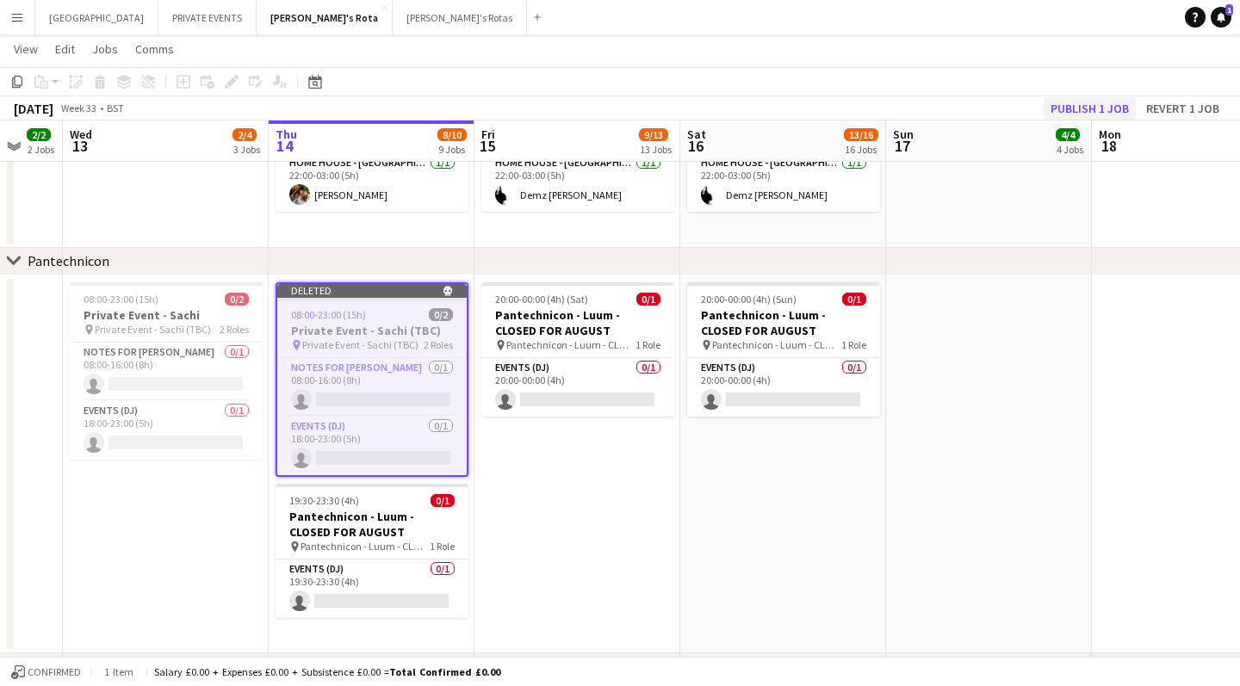
click at [1087, 108] on button "Publish 1 job" at bounding box center [1089, 108] width 92 height 22
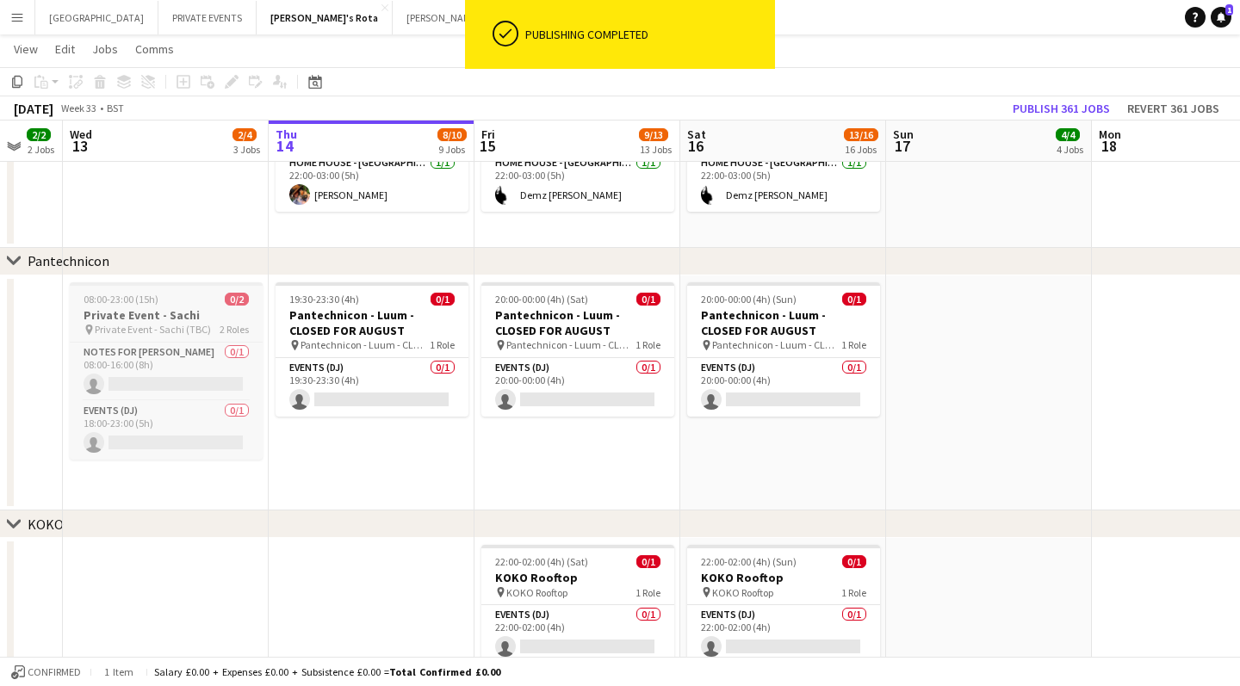
click at [118, 314] on h3 "Private Event - Sachi" at bounding box center [166, 314] width 193 height 15
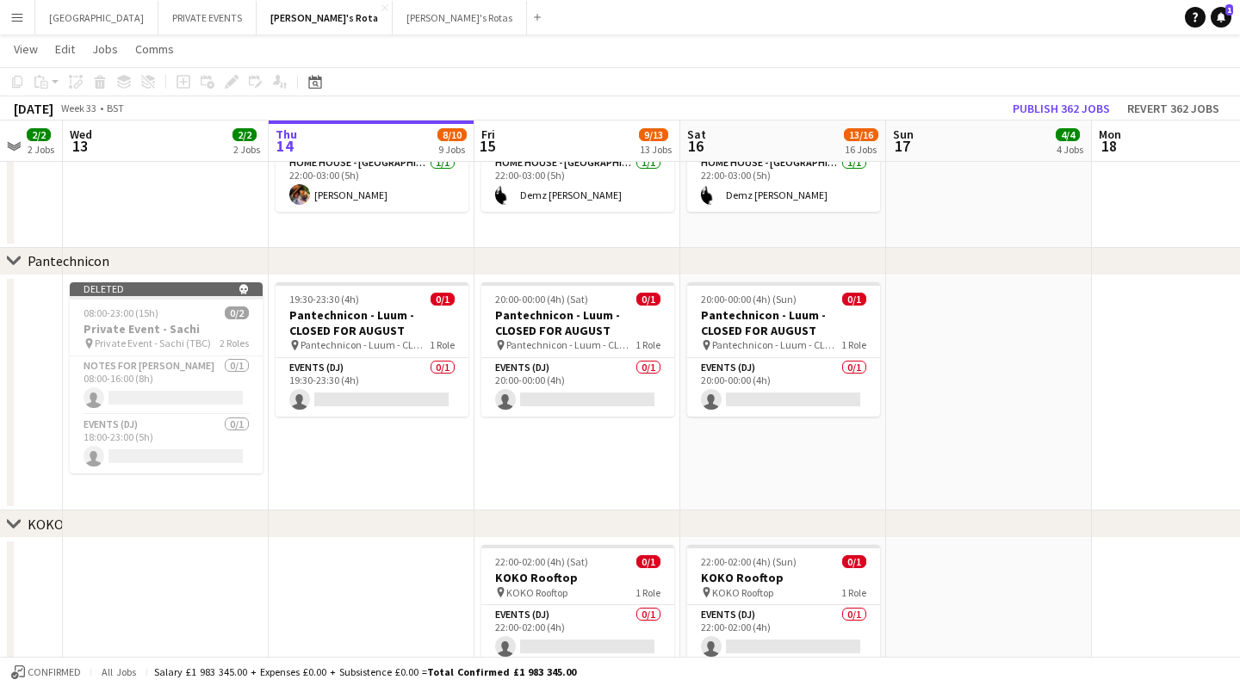
click at [312, 504] on app-date-cell "19:30-23:30 (4h) 0/1 Pantechnicon - Luum - CLOSED FOR AUGUST pin [GEOGRAPHIC_DA…" at bounding box center [372, 394] width 206 height 236
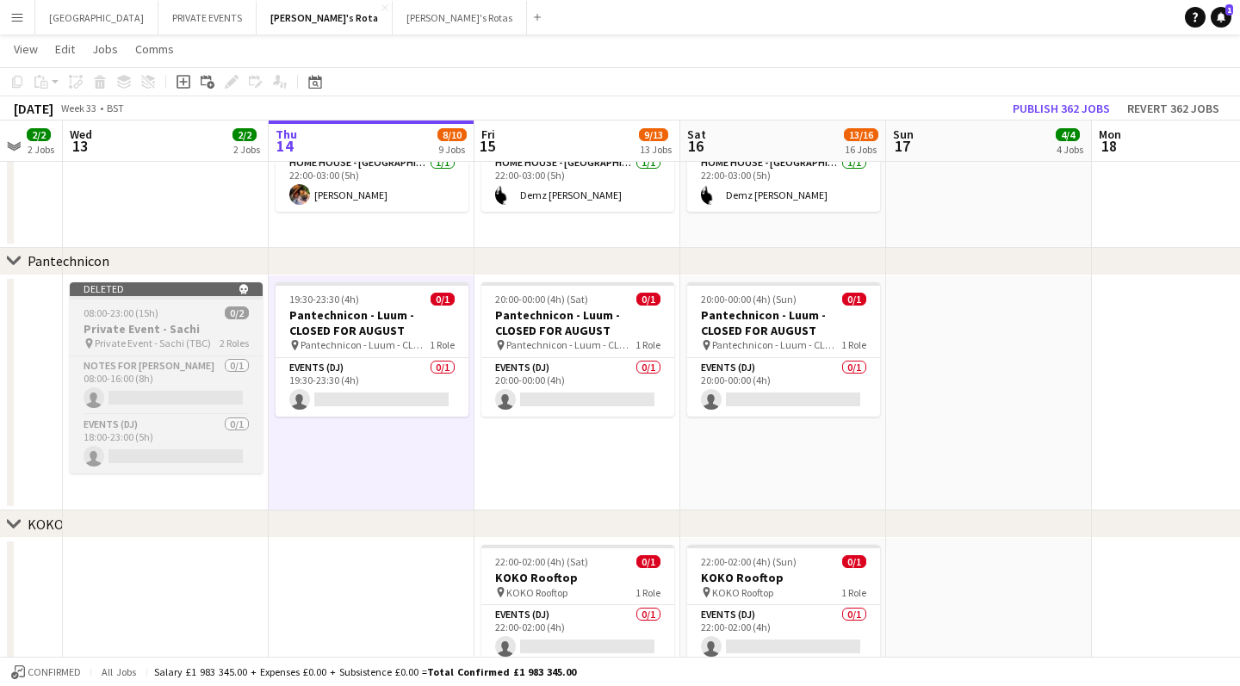
click at [196, 349] on span "Private Event - Sachi (TBC)" at bounding box center [153, 343] width 116 height 13
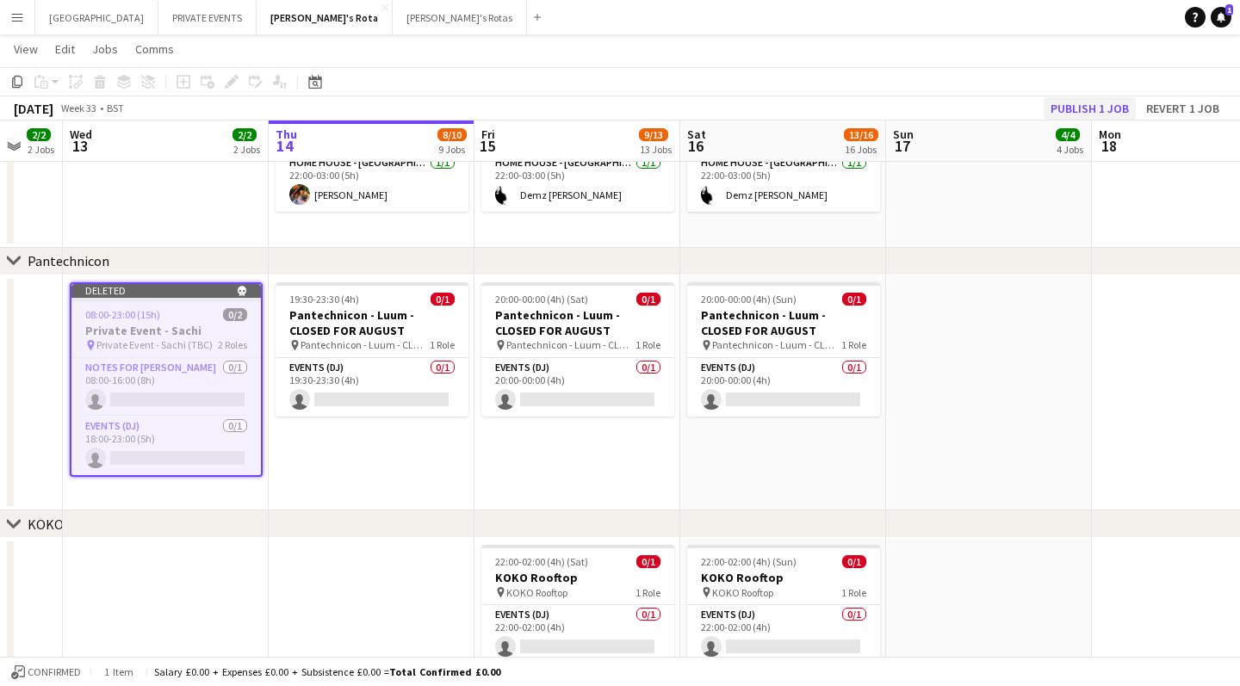
click at [1079, 105] on button "Publish 1 job" at bounding box center [1089, 108] width 92 height 22
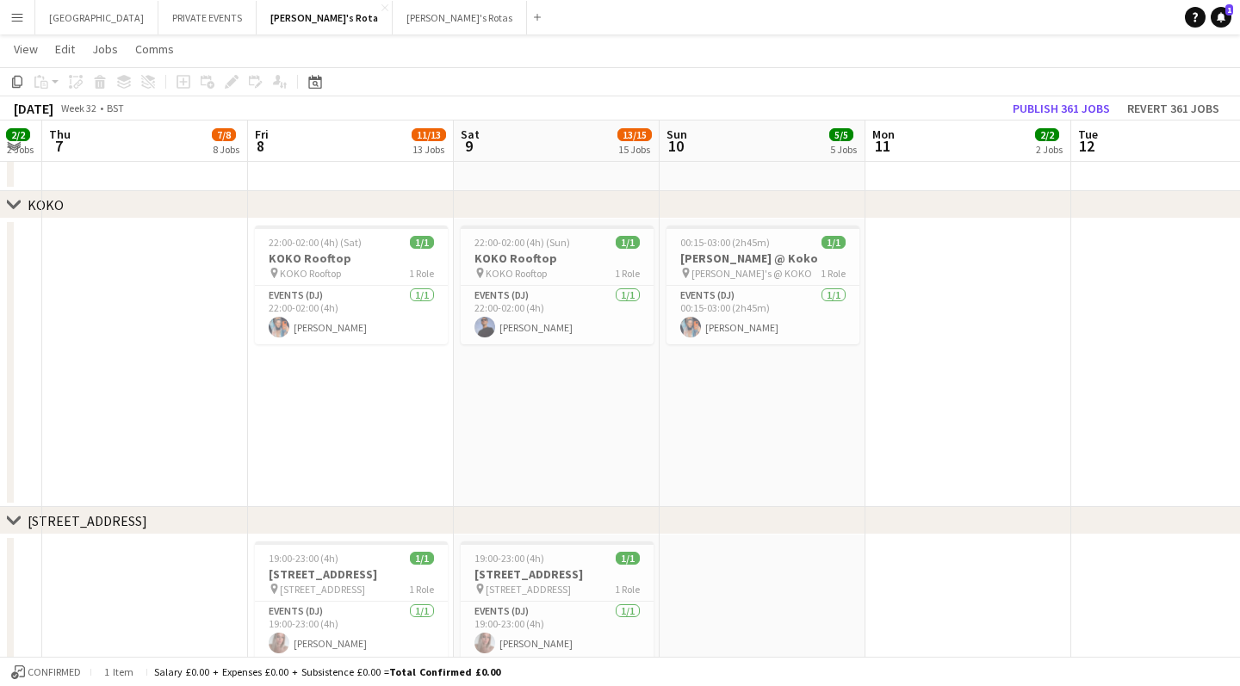
scroll to position [0, 363]
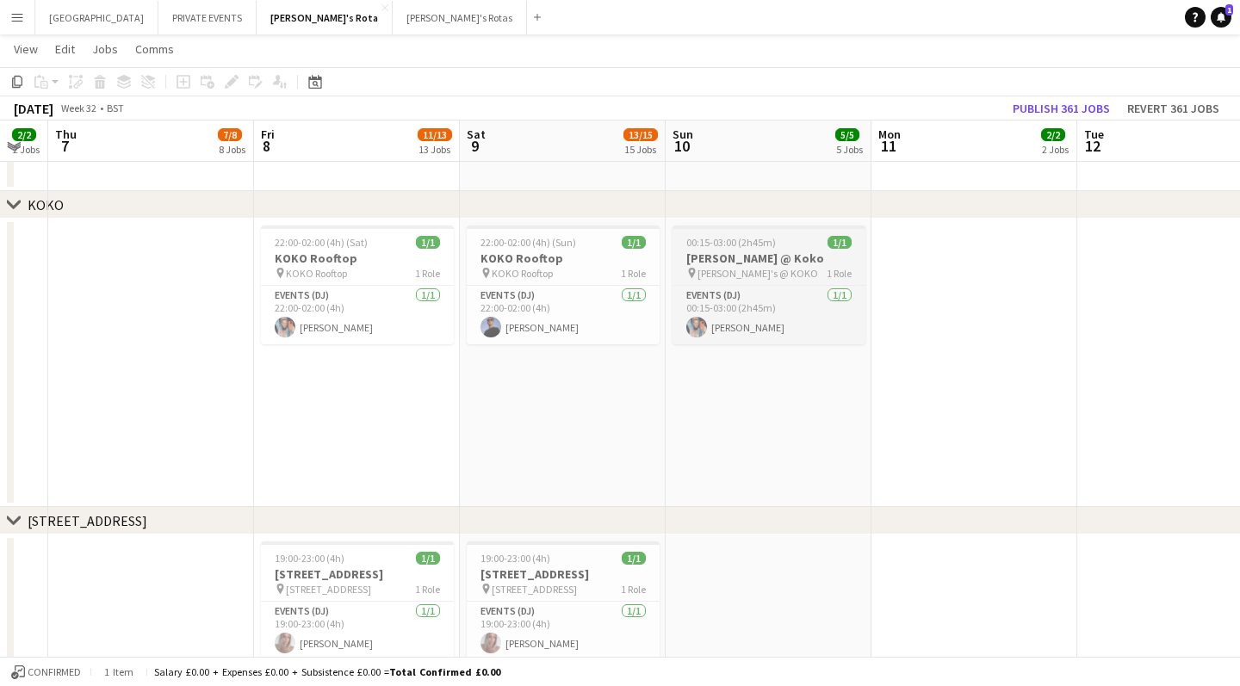
click at [784, 251] on h3 "[PERSON_NAME] @ Koko" at bounding box center [768, 258] width 193 height 15
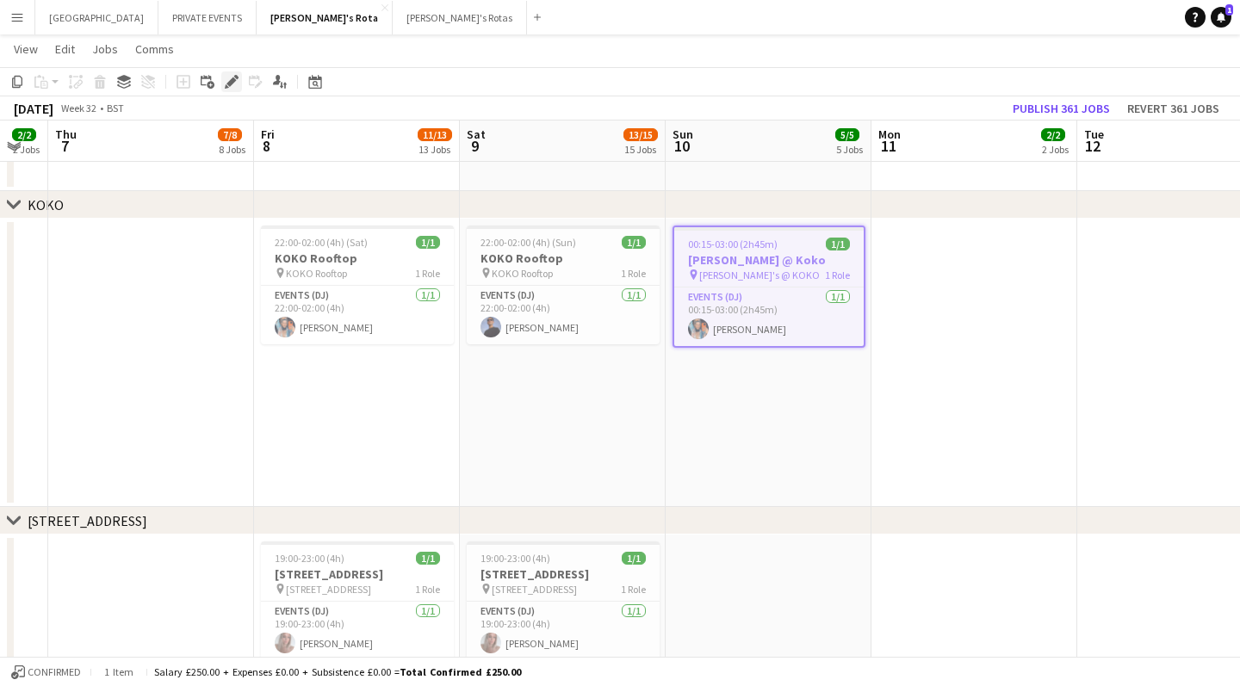
click at [231, 84] on icon at bounding box center [230, 81] width 9 height 9
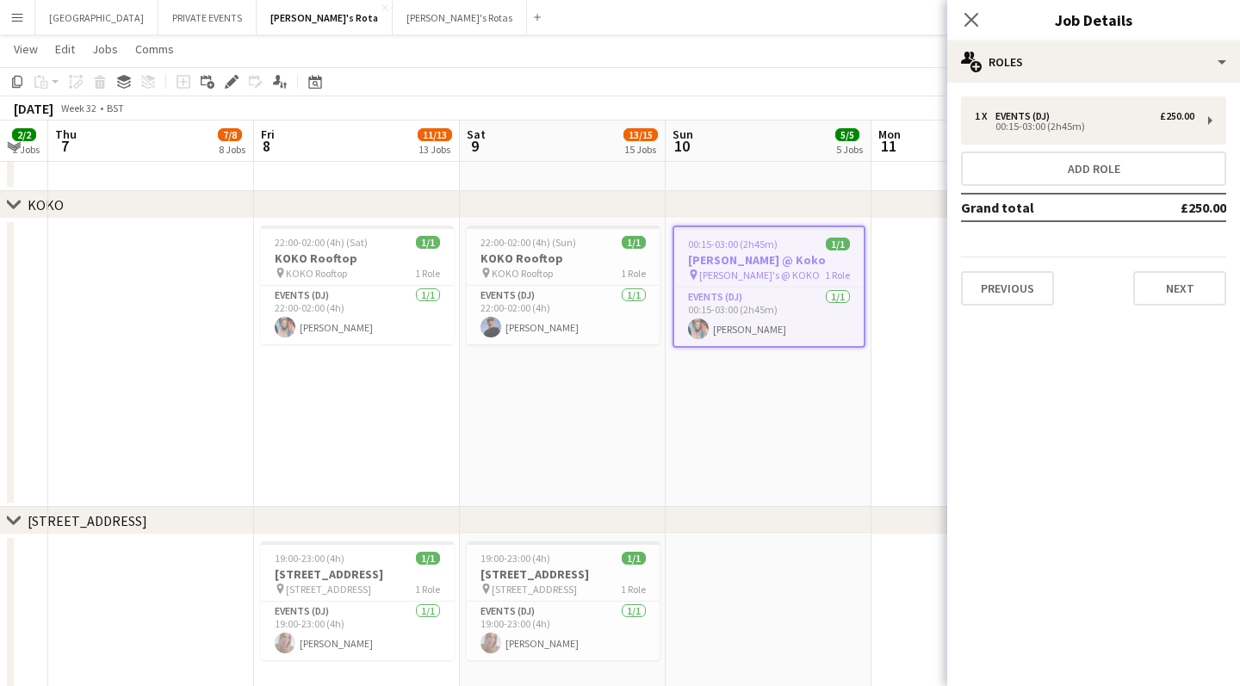
click at [750, 407] on app-date-cell "00:15-03:00 (2h45m) 1/1 [PERSON_NAME] @ Koko pin [PERSON_NAME]'s @ KOKO 1 Role …" at bounding box center [769, 363] width 206 height 288
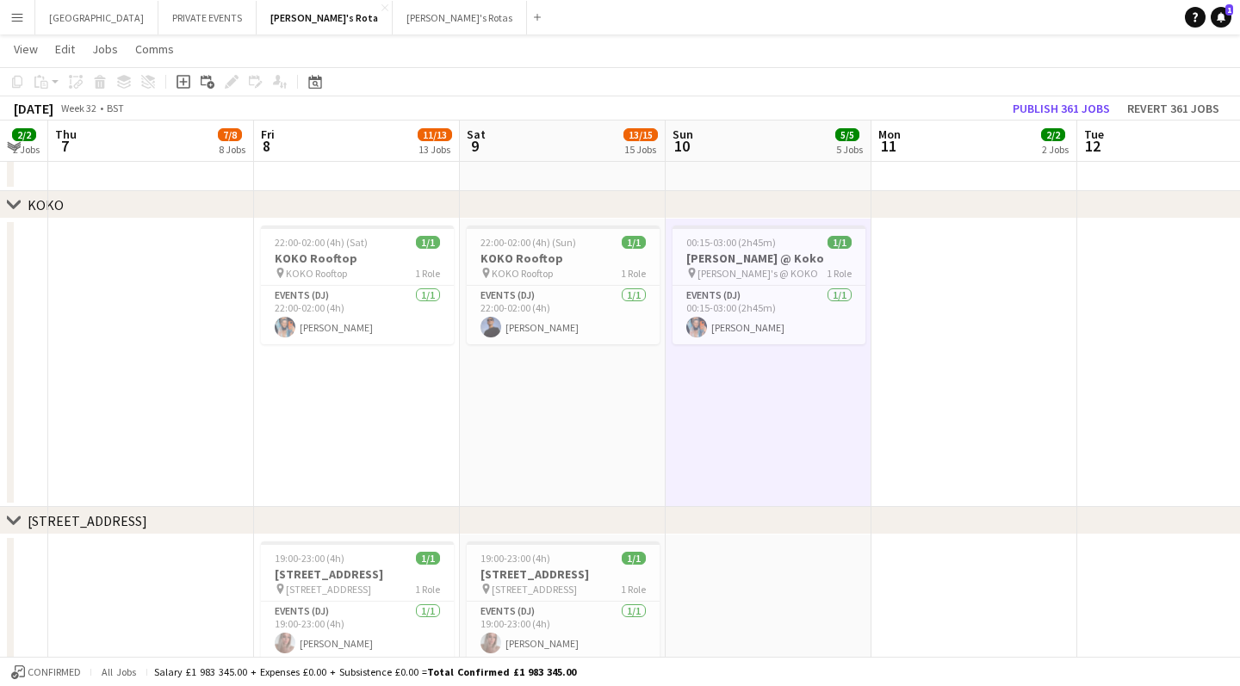
click at [361, 388] on app-date-cell "22:00-02:00 (4h) (Sat) 1/1 KOKO Rooftop pin KOKO Rooftop 1 Role Events (DJ) [DA…" at bounding box center [357, 363] width 206 height 288
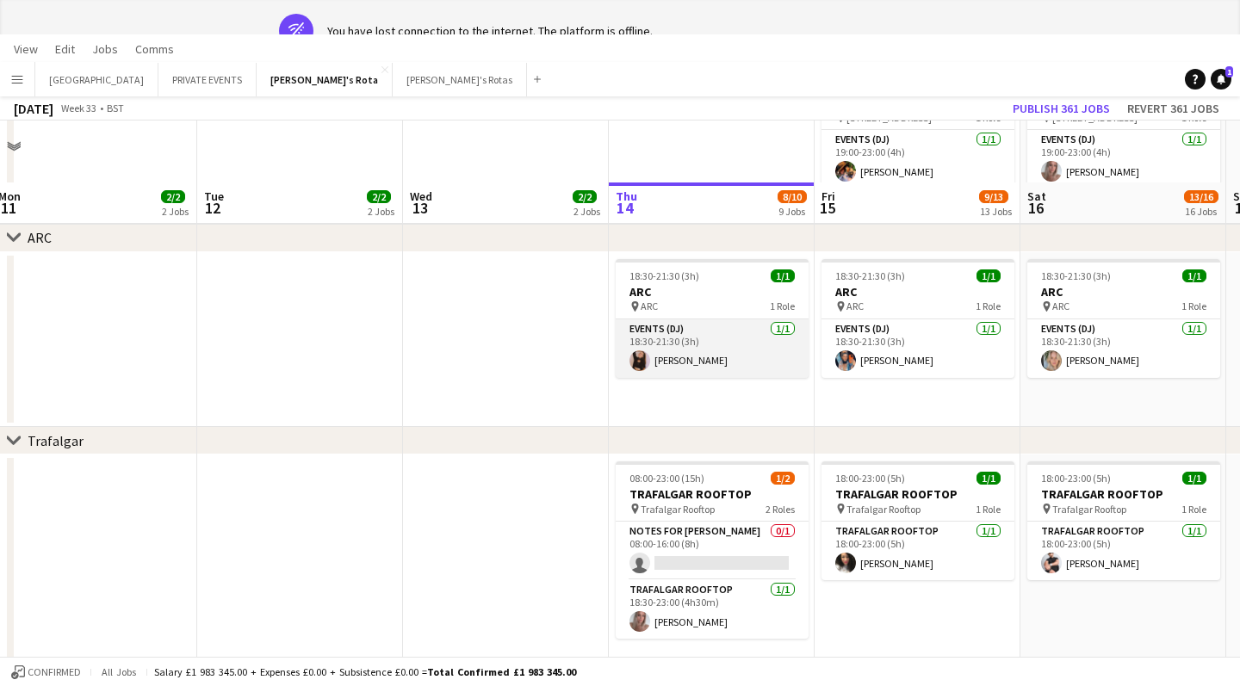
scroll to position [1647, 0]
